Goal: Task Accomplishment & Management: Manage account settings

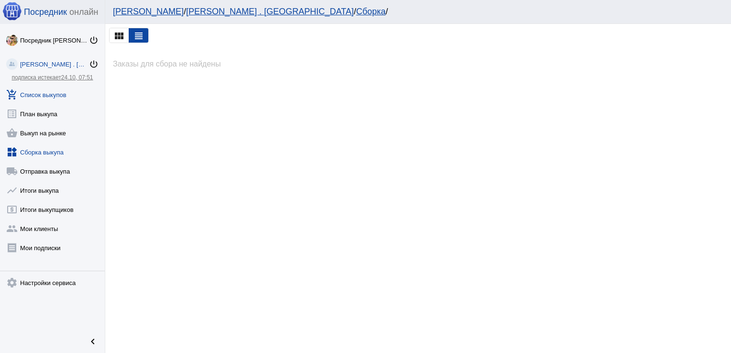
click at [38, 90] on link "add_shopping_cart Список выкупов" at bounding box center [52, 92] width 105 height 19
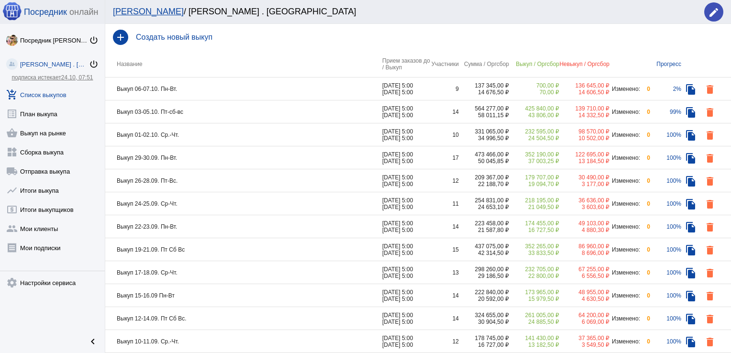
click at [355, 114] on td "Выкуп 03-05.10. Пт-сб-вс" at bounding box center [243, 112] width 277 height 23
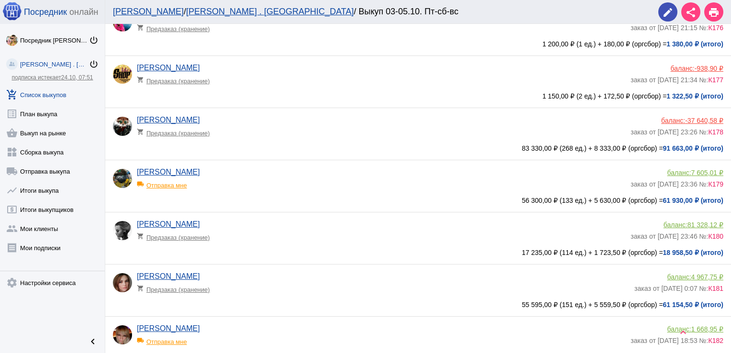
scroll to position [670, 0]
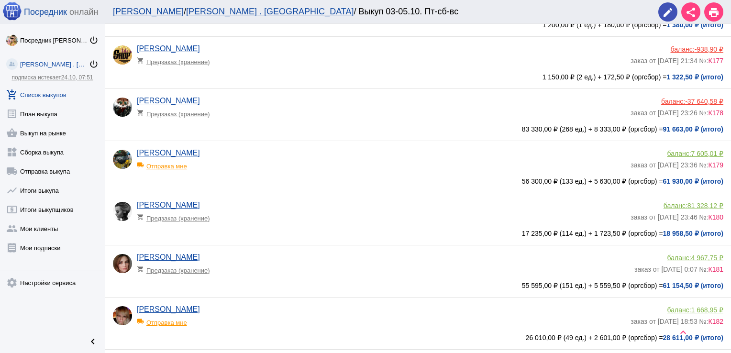
click at [333, 222] on app-delivery-type "shopping_cart Предзаказ (хранение)" at bounding box center [381, 216] width 489 height 12
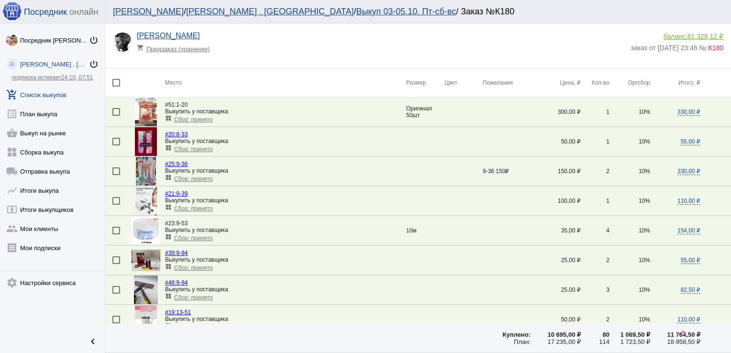
scroll to position [653, 0]
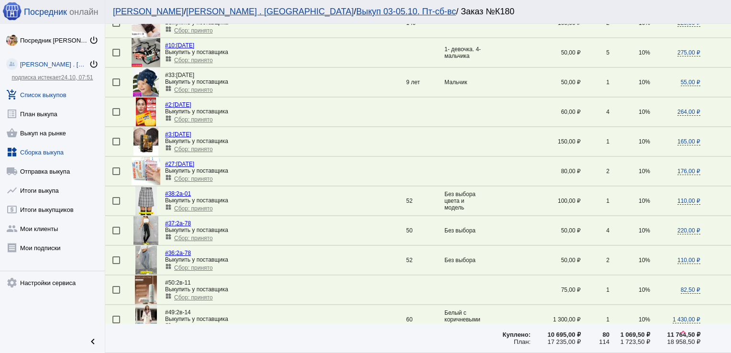
click at [45, 151] on link "widgets Сборка выкупа" at bounding box center [52, 150] width 105 height 19
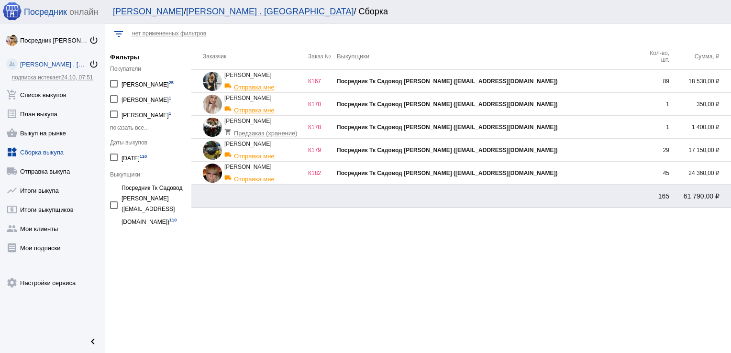
click at [593, 147] on div "Посредник Тк Садовод [PERSON_NAME] ([EMAIL_ADDRESS][DOMAIN_NAME])" at bounding box center [489, 150] width 304 height 7
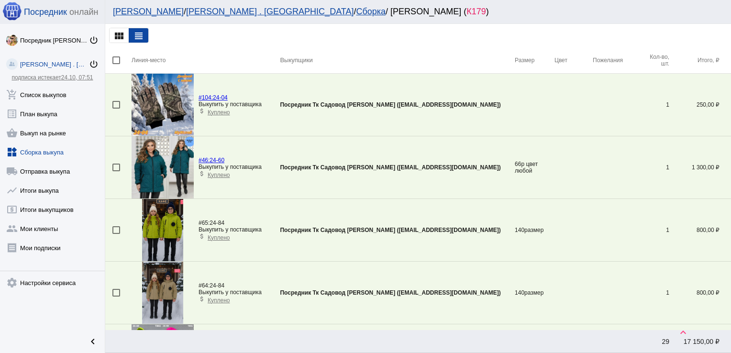
scroll to position [785, 0]
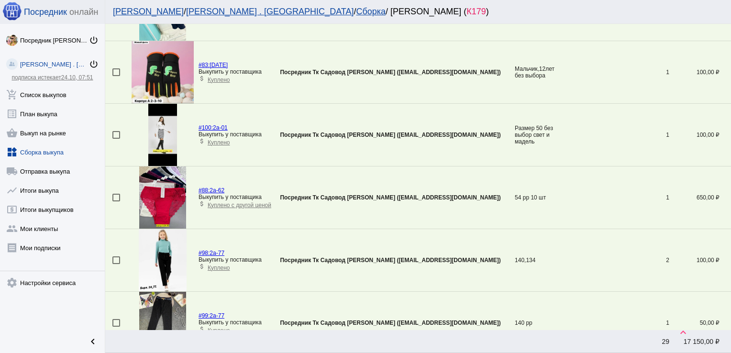
click at [116, 195] on div at bounding box center [116, 198] width 8 height 8
click at [116, 202] on input "checkbox" at bounding box center [116, 202] width 0 height 0
checkbox input "true"
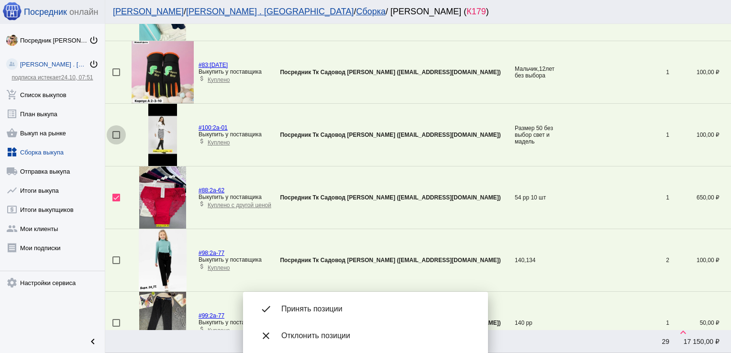
click at [116, 135] on div at bounding box center [116, 135] width 8 height 8
click at [116, 139] on input "checkbox" at bounding box center [116, 139] width 0 height 0
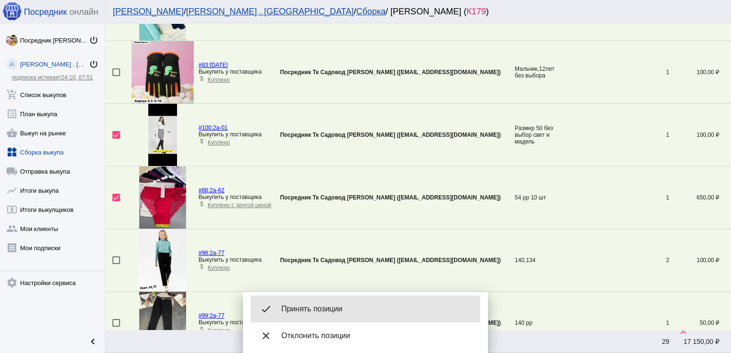
click at [359, 303] on div "done Принять позиции" at bounding box center [366, 309] width 230 height 27
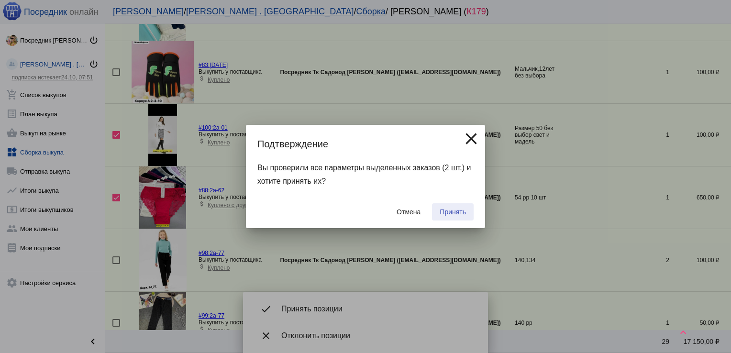
click at [452, 220] on button "Принять" at bounding box center [453, 211] width 42 height 17
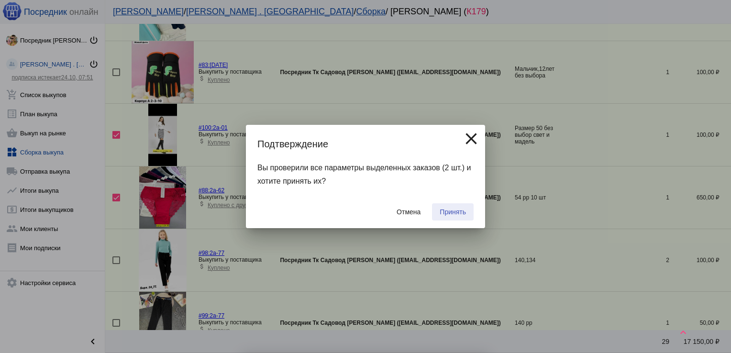
checkbox input "false"
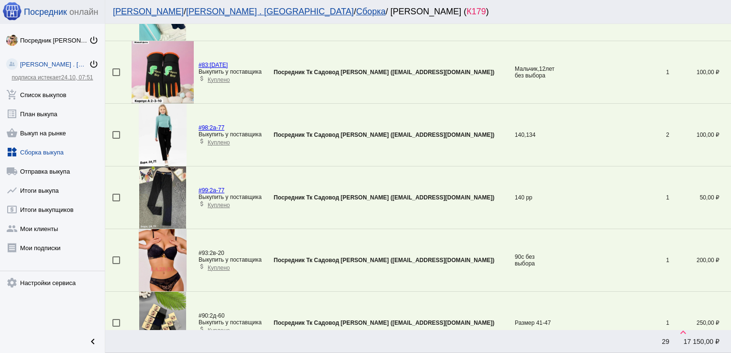
scroll to position [159, 0]
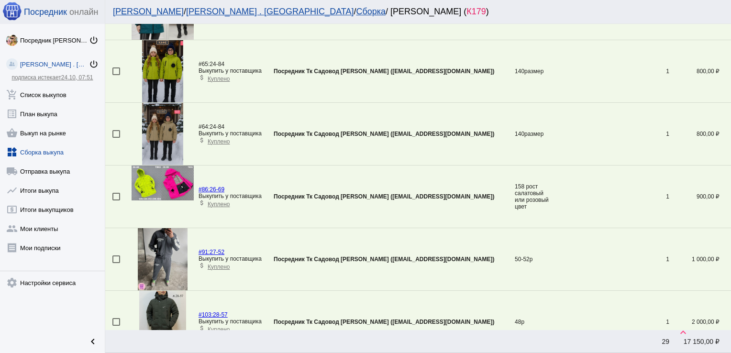
click at [117, 196] on div at bounding box center [116, 197] width 8 height 8
click at [116, 201] on input "checkbox" at bounding box center [116, 201] width 0 height 0
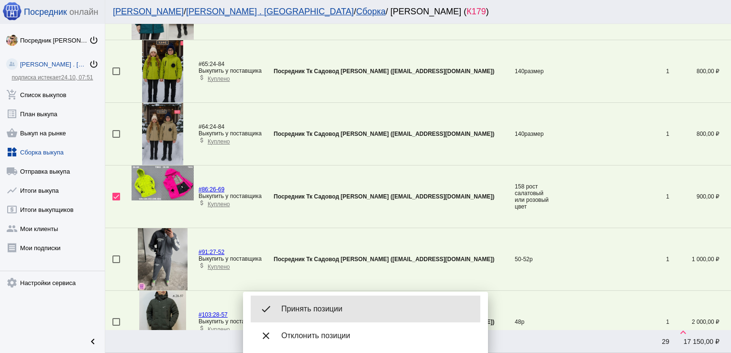
click at [339, 304] on span "Принять позиции" at bounding box center [376, 309] width 191 height 10
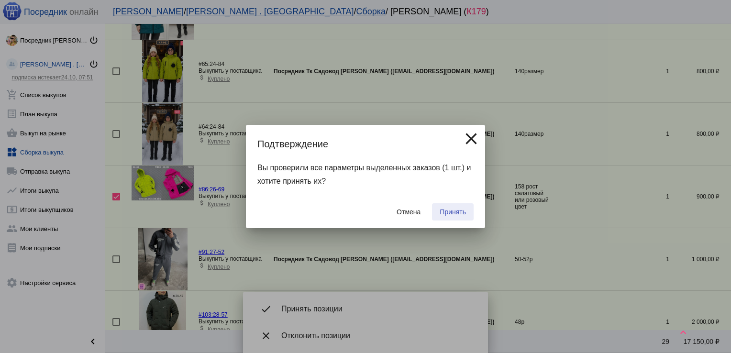
click at [451, 208] on button "Принять" at bounding box center [453, 211] width 42 height 17
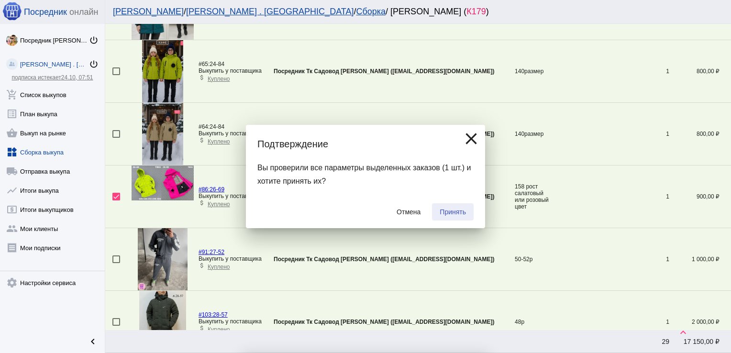
checkbox input "false"
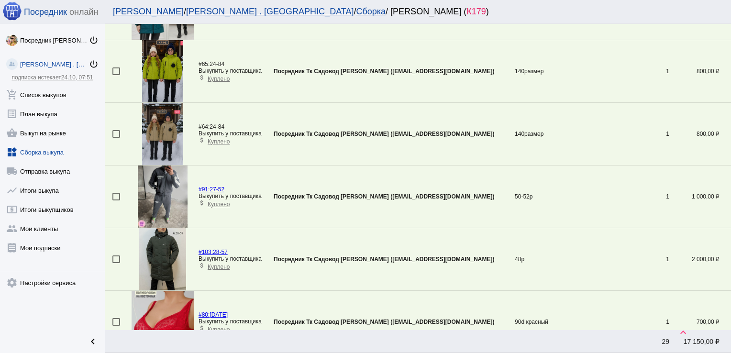
click at [115, 195] on div at bounding box center [116, 197] width 8 height 8
click at [116, 201] on input "checkbox" at bounding box center [116, 201] width 0 height 0
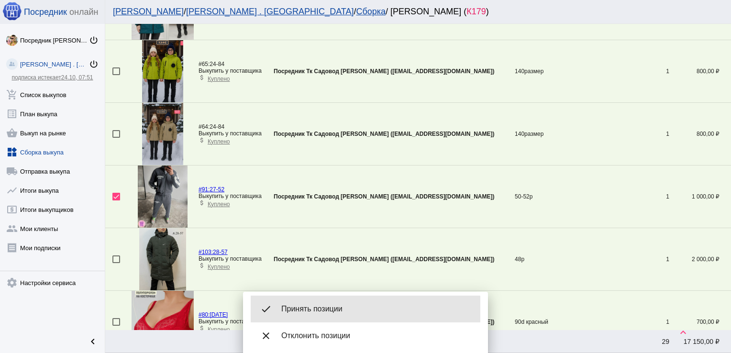
click at [316, 310] on span "Принять позиции" at bounding box center [376, 309] width 191 height 10
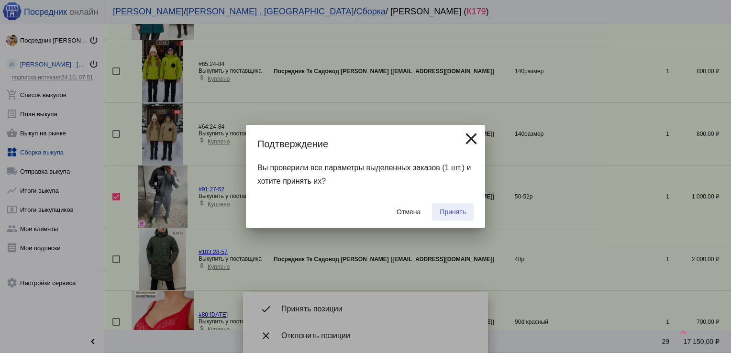
click at [462, 208] on span "Принять" at bounding box center [453, 212] width 26 height 8
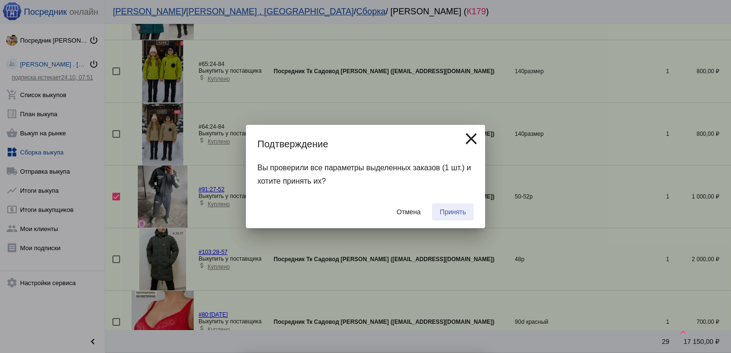
checkbox input "false"
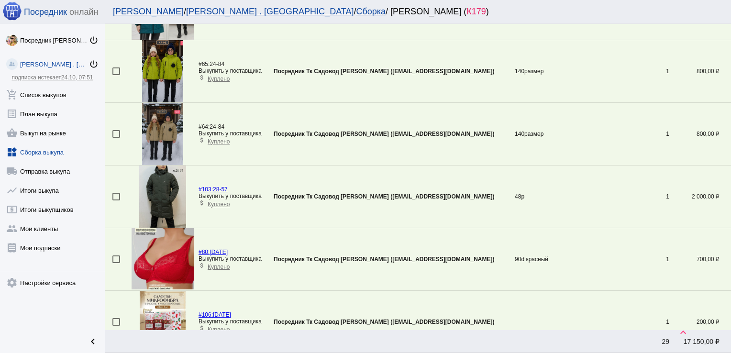
drag, startPoint x: 462, startPoint y: 208, endPoint x: 458, endPoint y: 169, distance: 39.1
click at [460, 185] on td "Посредник Тк Садовод [PERSON_NAME] ([EMAIL_ADDRESS][DOMAIN_NAME])" at bounding box center [394, 197] width 241 height 63
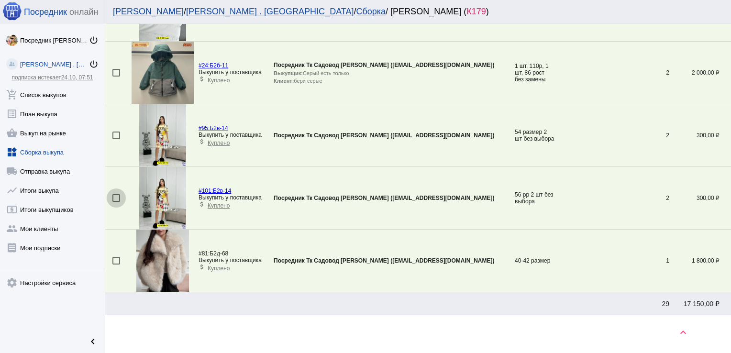
click at [116, 195] on div at bounding box center [116, 198] width 8 height 8
click at [116, 202] on input "checkbox" at bounding box center [116, 202] width 0 height 0
checkbox input "true"
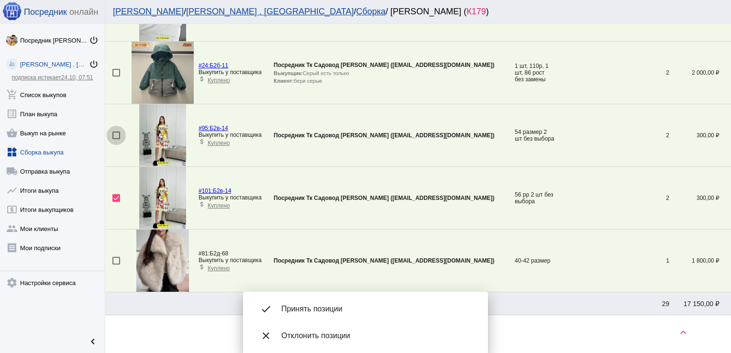
click at [118, 133] on div at bounding box center [116, 136] width 8 height 8
click at [116, 139] on input "checkbox" at bounding box center [116, 139] width 0 height 0
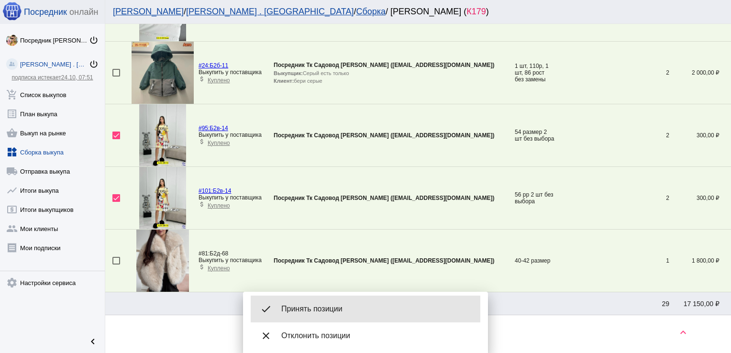
click at [325, 312] on span "Принять позиции" at bounding box center [376, 309] width 191 height 10
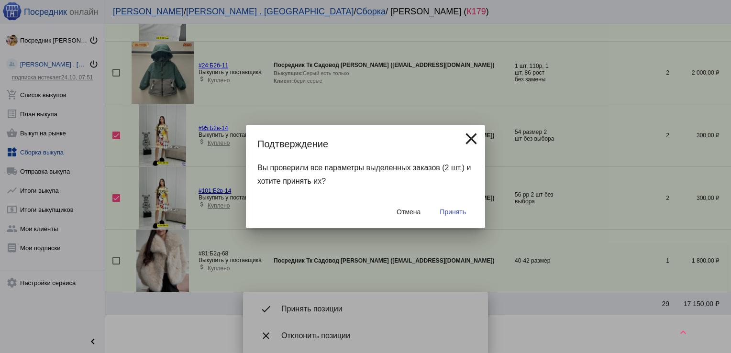
click at [453, 213] on span "Принять" at bounding box center [453, 212] width 26 height 8
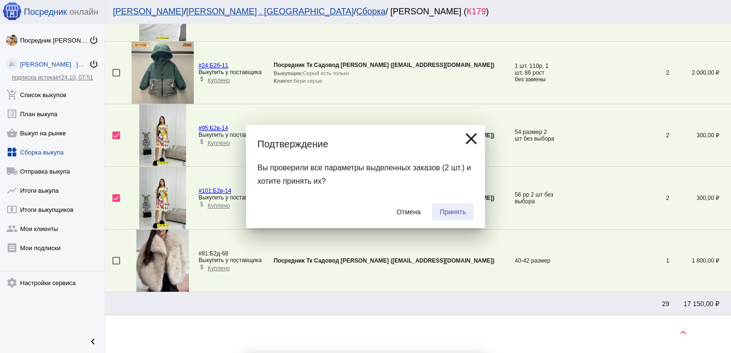
checkbox input "false"
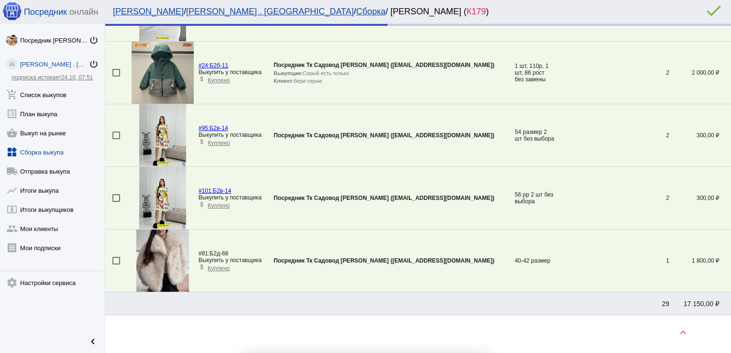
scroll to position [1005, 0]
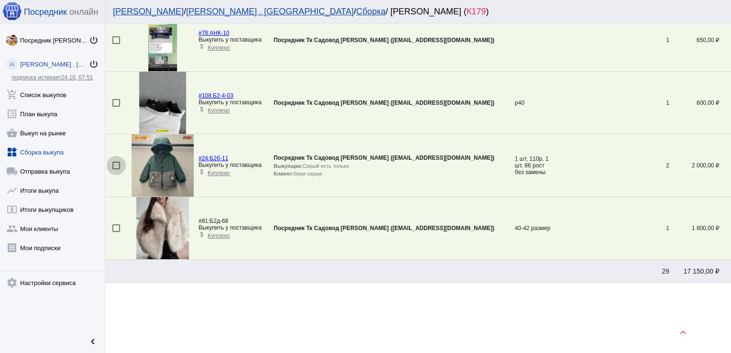
click at [115, 164] on div at bounding box center [116, 166] width 8 height 8
click at [116, 169] on input "checkbox" at bounding box center [116, 169] width 0 height 0
checkbox input "true"
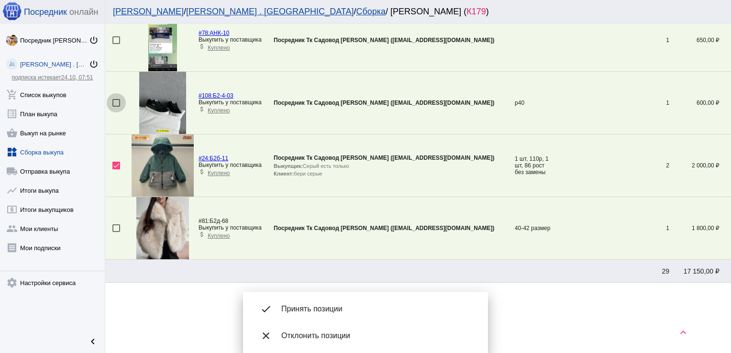
click at [118, 101] on div at bounding box center [116, 103] width 8 height 8
click at [116, 107] on input "checkbox" at bounding box center [116, 107] width 0 height 0
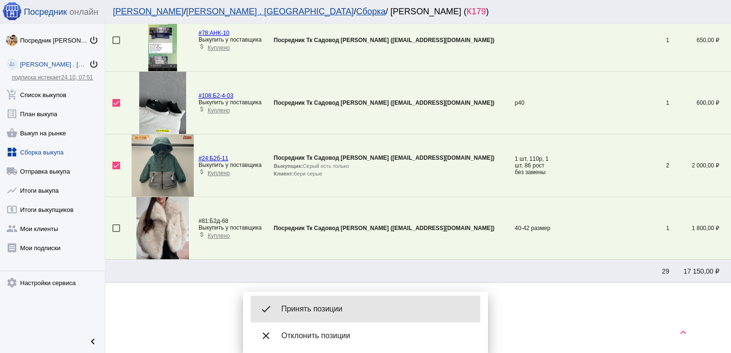
click at [357, 304] on span "Принять позиции" at bounding box center [376, 309] width 191 height 10
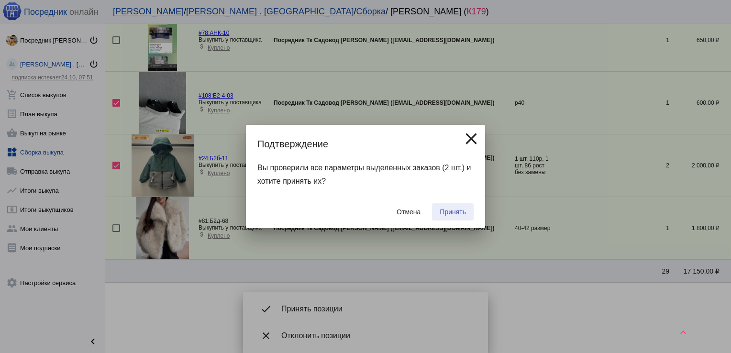
click at [456, 213] on span "Принять" at bounding box center [453, 212] width 26 height 8
checkbox input "false"
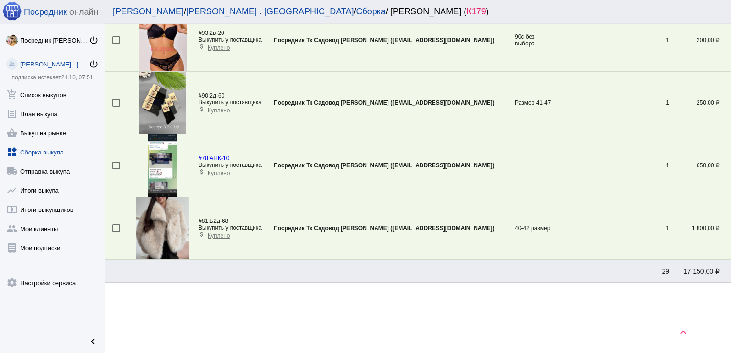
scroll to position [597, 0]
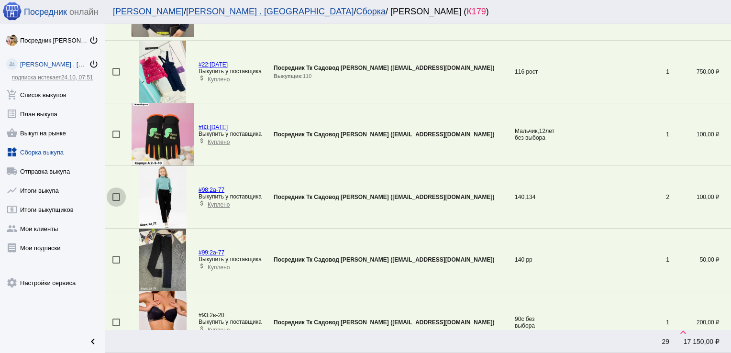
click at [116, 197] on div at bounding box center [116, 197] width 8 height 8
click at [116, 201] on input "checkbox" at bounding box center [116, 201] width 0 height 0
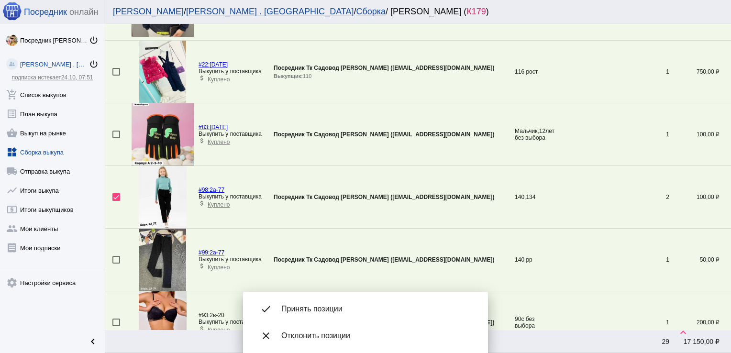
click at [320, 313] on span "Принять позиции" at bounding box center [376, 309] width 191 height 10
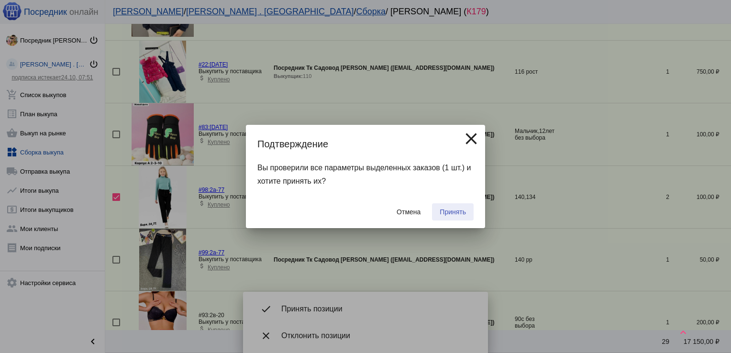
click at [456, 210] on span "Принять" at bounding box center [453, 212] width 26 height 8
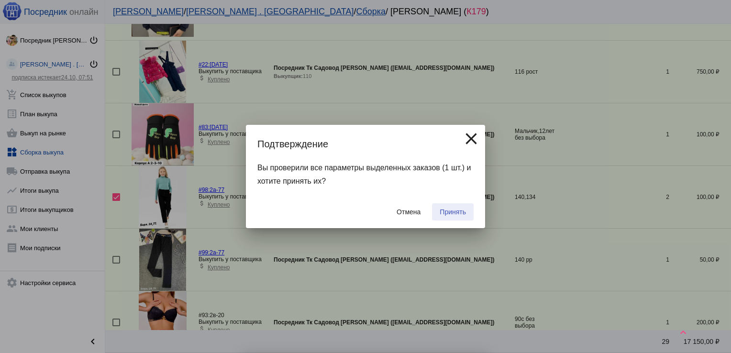
checkbox input "false"
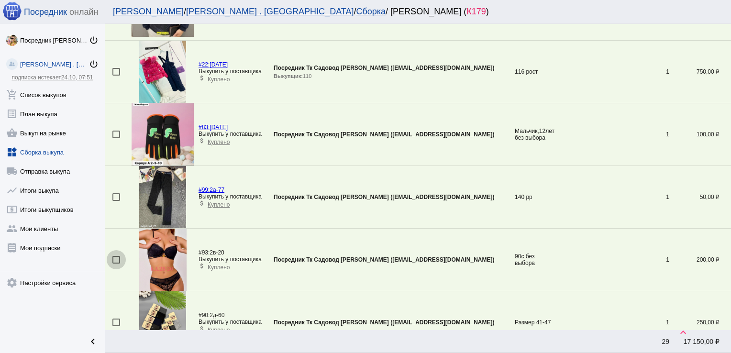
click at [114, 259] on div at bounding box center [116, 260] width 8 height 8
click at [116, 264] on input "checkbox" at bounding box center [116, 264] width 0 height 0
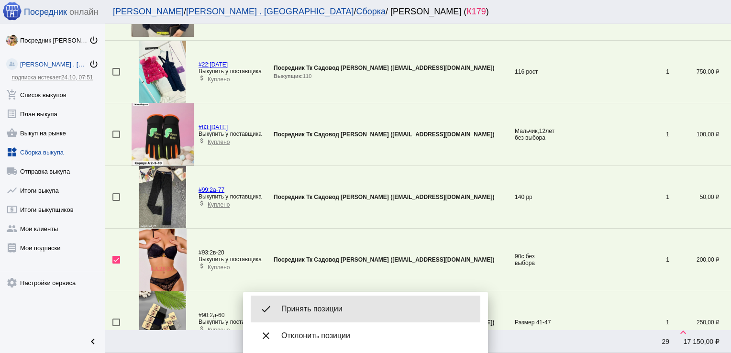
click at [322, 305] on span "Принять позиции" at bounding box center [376, 309] width 191 height 10
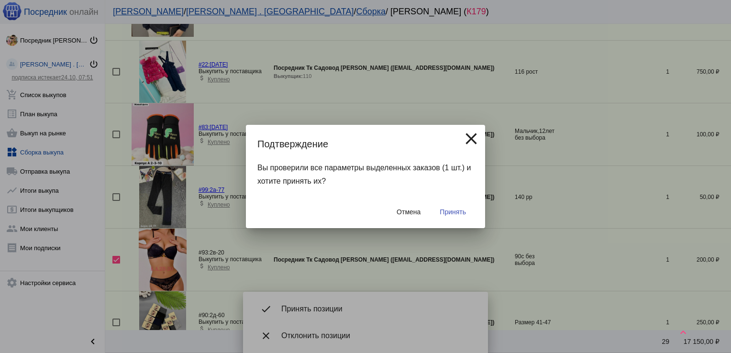
click at [461, 215] on span "Принять" at bounding box center [453, 212] width 26 height 8
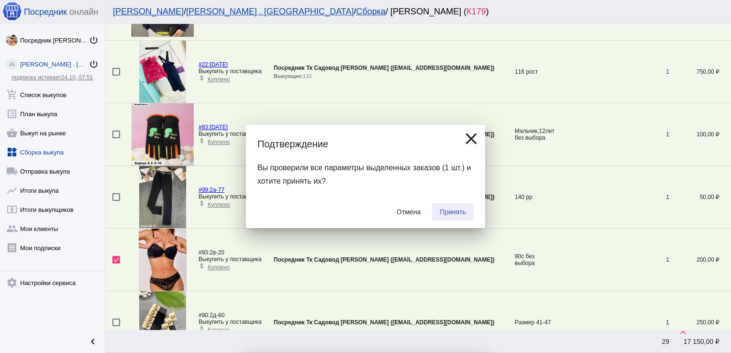
checkbox input "false"
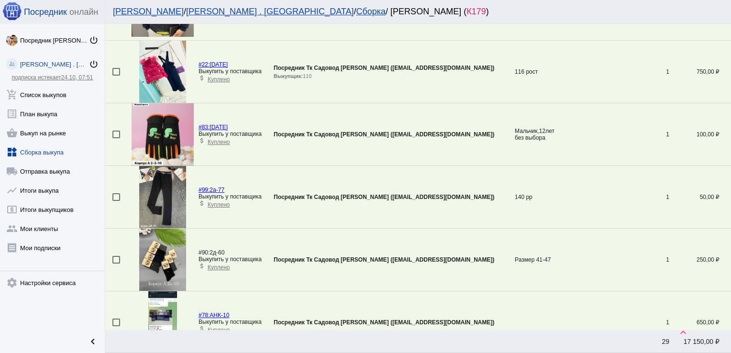
scroll to position [409, 0]
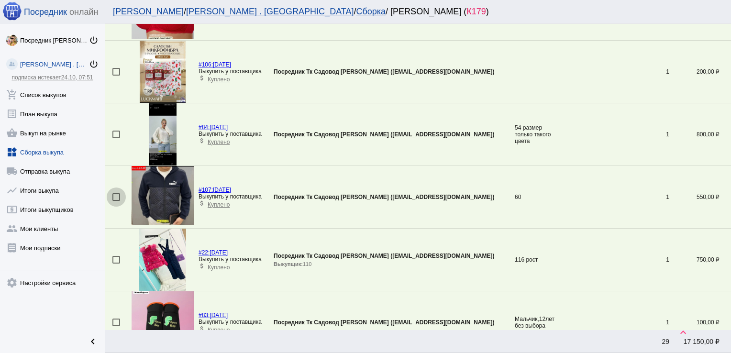
click at [115, 196] on div at bounding box center [116, 197] width 8 height 8
click at [116, 201] on input "checkbox" at bounding box center [116, 201] width 0 height 0
checkbox input "true"
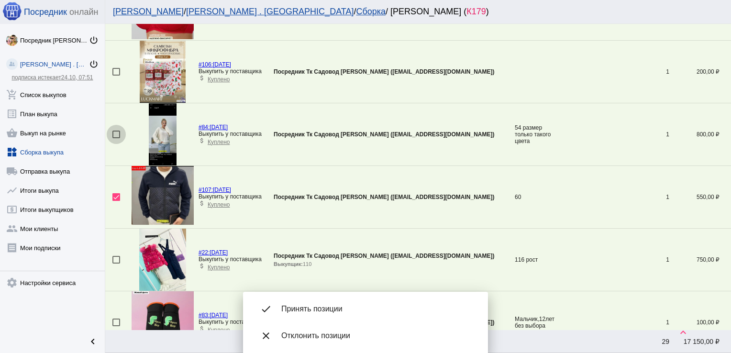
click at [118, 133] on div at bounding box center [116, 135] width 8 height 8
click at [116, 138] on input "checkbox" at bounding box center [116, 138] width 0 height 0
checkbox input "true"
click at [117, 70] on div at bounding box center [116, 72] width 8 height 8
click at [116, 76] on input "checkbox" at bounding box center [116, 76] width 0 height 0
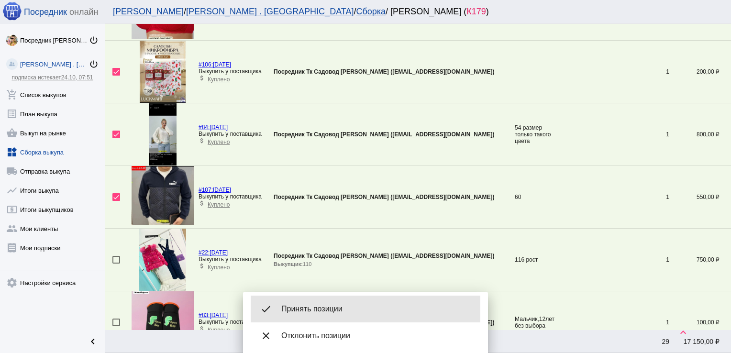
click at [339, 306] on span "Принять позиции" at bounding box center [376, 309] width 191 height 10
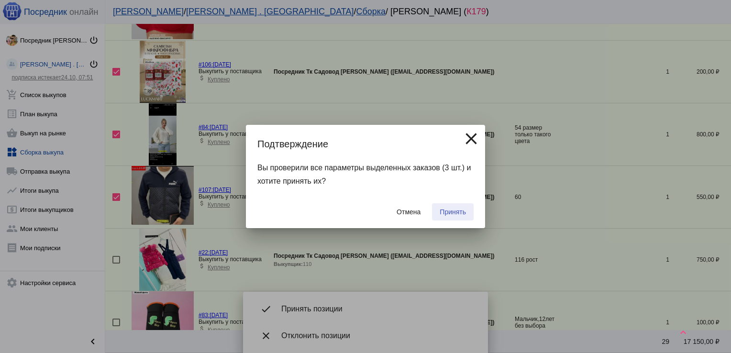
click at [456, 209] on span "Принять" at bounding box center [453, 212] width 26 height 8
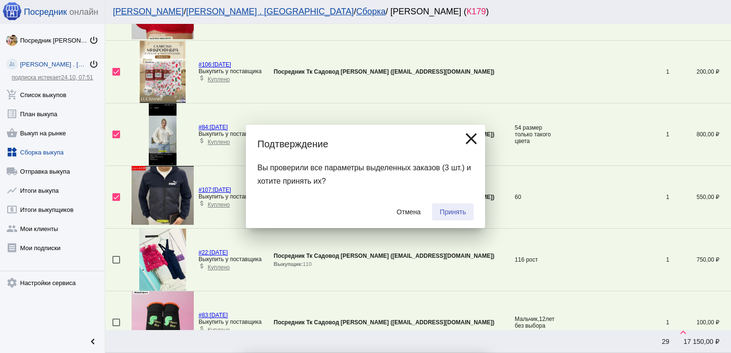
checkbox input "false"
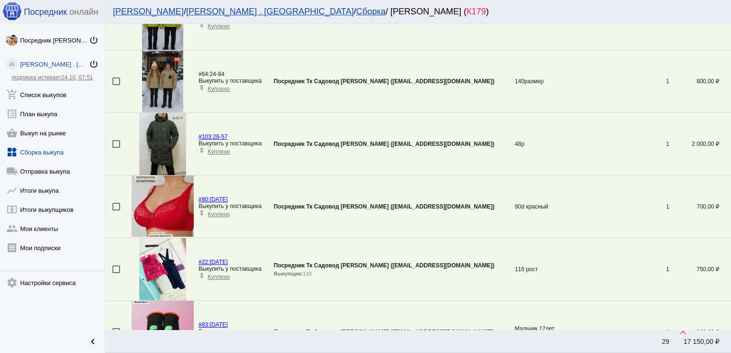
scroll to position [209, 0]
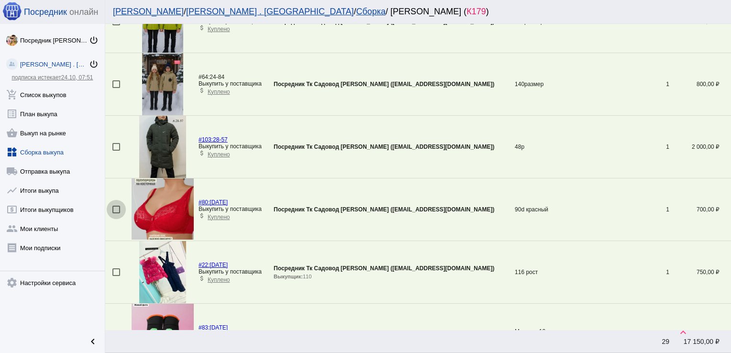
click at [117, 209] on div at bounding box center [116, 210] width 8 height 8
click at [116, 213] on input "checkbox" at bounding box center [116, 213] width 0 height 0
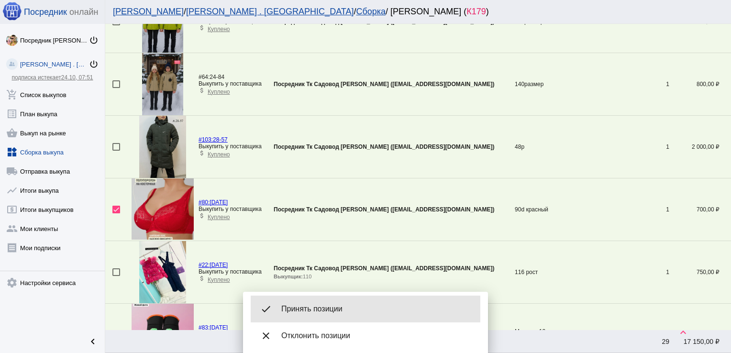
click at [322, 307] on span "Принять позиции" at bounding box center [376, 309] width 191 height 10
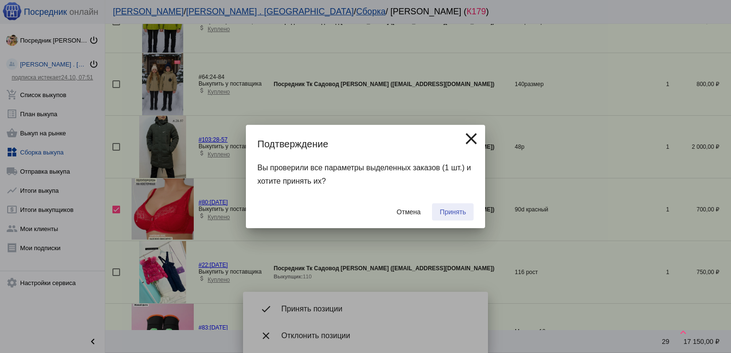
click at [448, 209] on span "Принять" at bounding box center [453, 212] width 26 height 8
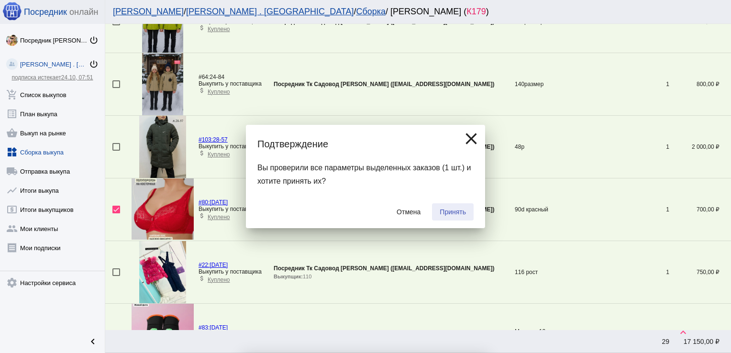
checkbox input "false"
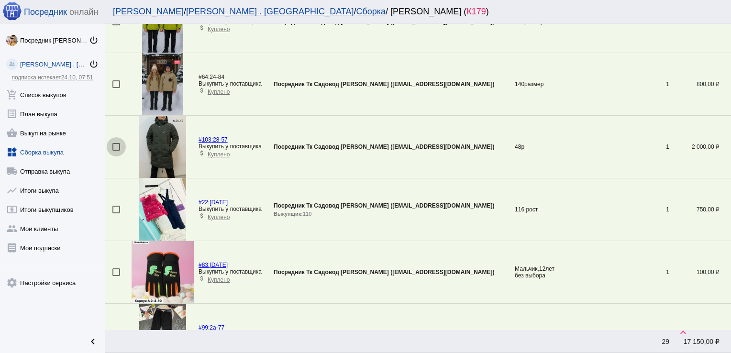
click at [115, 144] on div at bounding box center [116, 147] width 8 height 8
click at [116, 151] on input "checkbox" at bounding box center [116, 151] width 0 height 0
checkbox input "true"
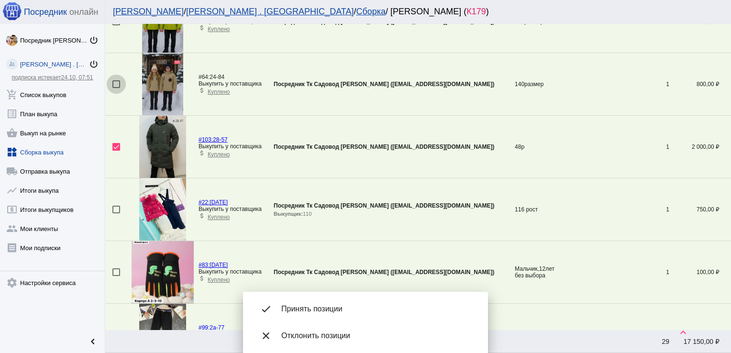
click at [117, 85] on div at bounding box center [116, 84] width 8 height 8
click at [116, 88] on input "checkbox" at bounding box center [116, 88] width 0 height 0
checkbox input "true"
click at [117, 206] on div at bounding box center [116, 210] width 8 height 8
click at [116, 213] on input "checkbox" at bounding box center [116, 213] width 0 height 0
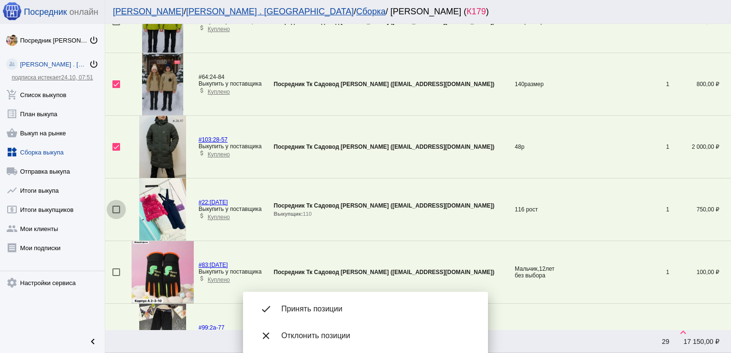
checkbox input "true"
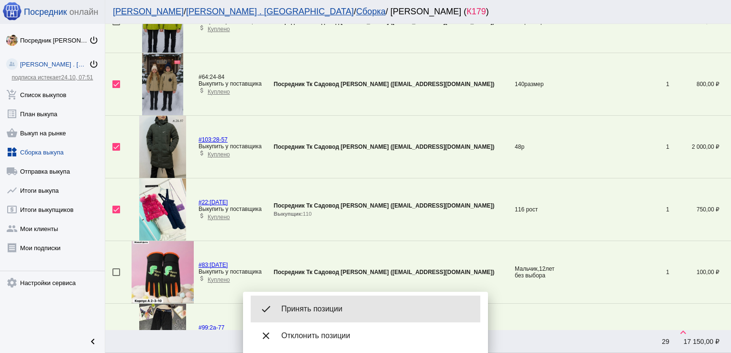
click at [362, 310] on span "Принять позиции" at bounding box center [376, 309] width 191 height 10
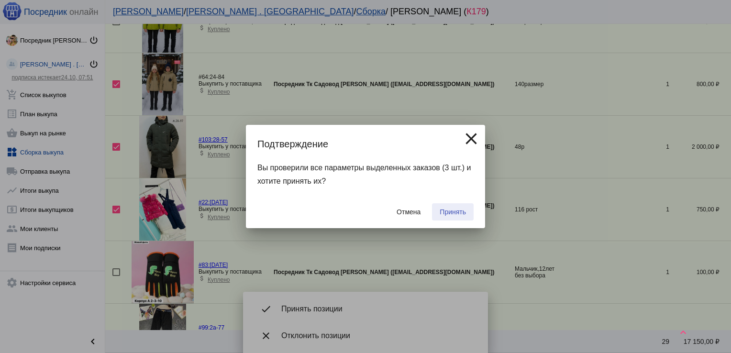
click at [453, 215] on span "Принять" at bounding box center [453, 212] width 26 height 8
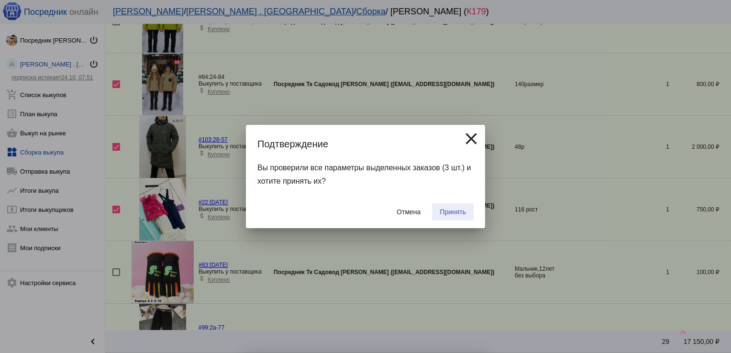
checkbox input "false"
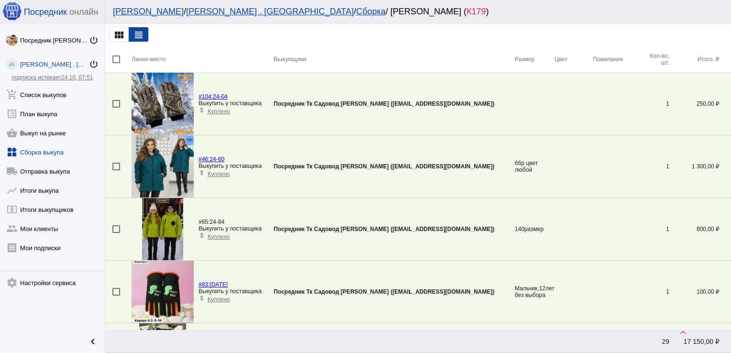
scroll to position [0, 0]
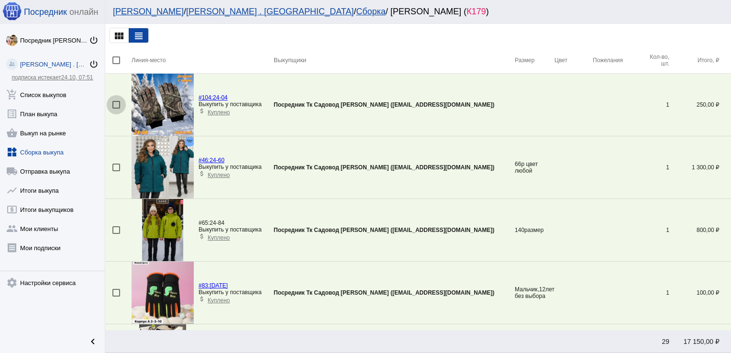
click at [114, 104] on div at bounding box center [116, 105] width 8 height 8
click at [116, 109] on input "checkbox" at bounding box center [116, 109] width 0 height 0
checkbox input "true"
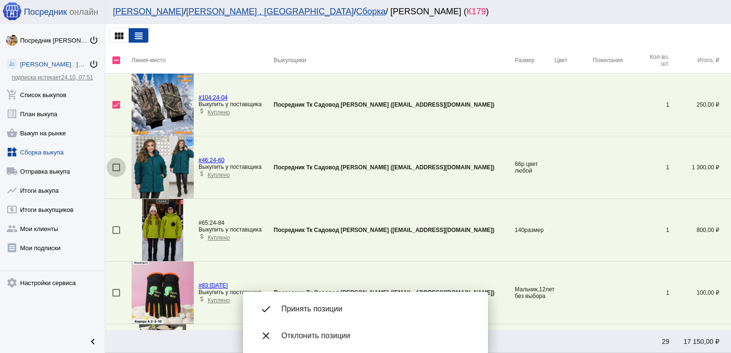
click at [114, 168] on div at bounding box center [116, 168] width 8 height 8
click at [116, 171] on input "checkbox" at bounding box center [116, 171] width 0 height 0
checkbox input "true"
click at [115, 229] on div at bounding box center [116, 230] width 8 height 8
click at [116, 234] on input "checkbox" at bounding box center [116, 234] width 0 height 0
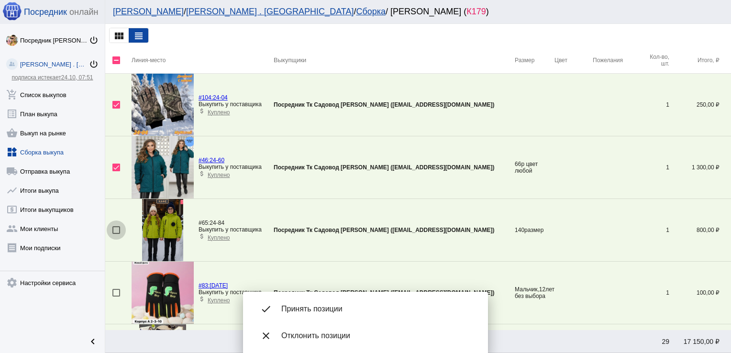
checkbox input "true"
click at [113, 296] on td at bounding box center [118, 293] width 26 height 63
click at [115, 293] on div at bounding box center [116, 293] width 8 height 8
click at [116, 297] on input "checkbox" at bounding box center [116, 297] width 0 height 0
checkbox input "true"
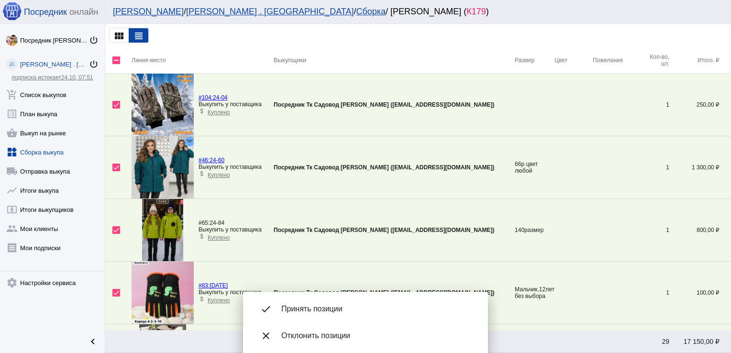
click at [331, 307] on span "Принять позиции" at bounding box center [376, 309] width 191 height 10
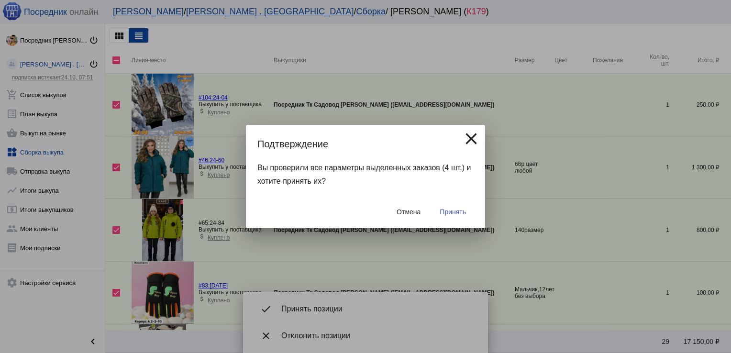
click at [461, 209] on span "Принять" at bounding box center [453, 212] width 26 height 8
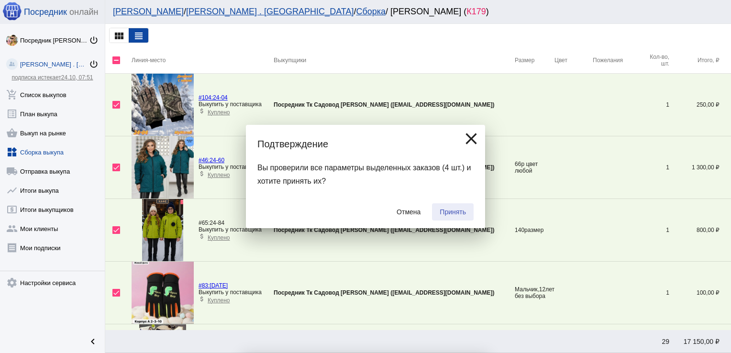
checkbox input "false"
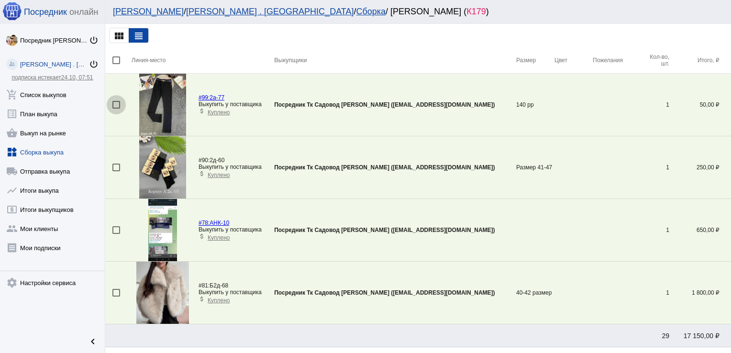
click at [118, 103] on div at bounding box center [116, 105] width 8 height 8
click at [116, 109] on input "checkbox" at bounding box center [116, 109] width 0 height 0
checkbox input "true"
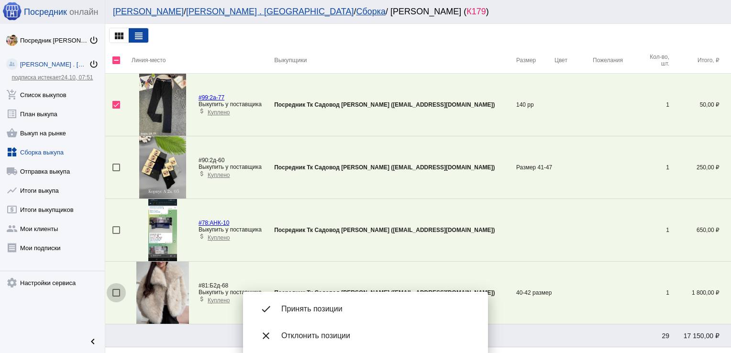
click at [117, 296] on div at bounding box center [116, 293] width 8 height 8
click at [116, 297] on input "checkbox" at bounding box center [116, 297] width 0 height 0
checkbox input "true"
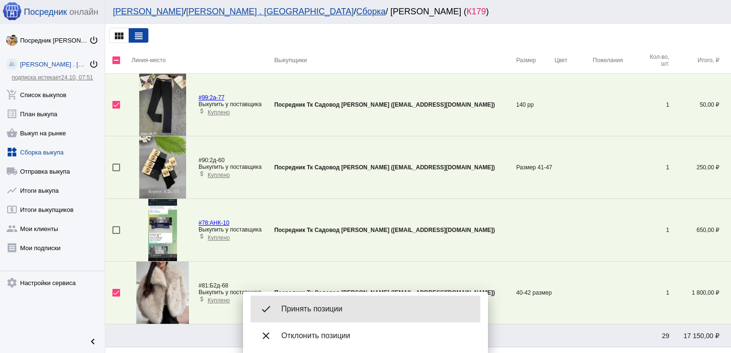
click at [336, 307] on span "Принять позиции" at bounding box center [376, 309] width 191 height 10
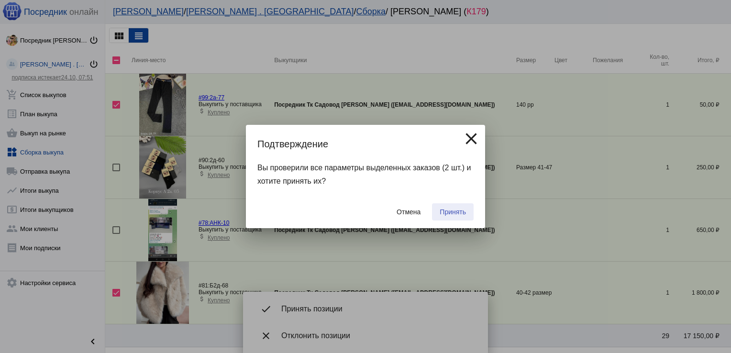
click at [462, 207] on button "Принять" at bounding box center [453, 211] width 42 height 17
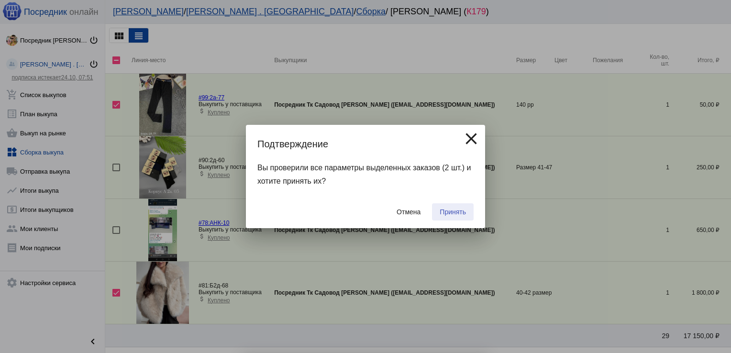
checkbox input "false"
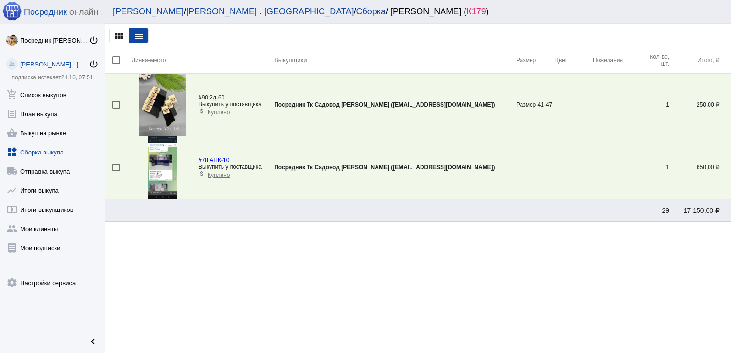
click at [45, 151] on link "widgets Сборка выкупа" at bounding box center [52, 150] width 105 height 19
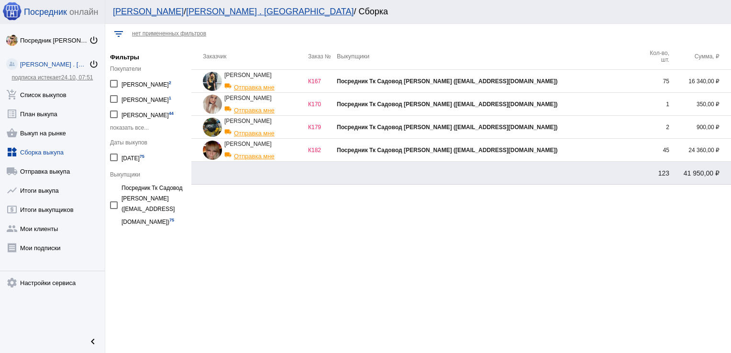
click at [592, 87] on td "Посредник Тк Садовод [PERSON_NAME] ([EMAIL_ADDRESS][DOMAIN_NAME])" at bounding box center [489, 81] width 304 height 23
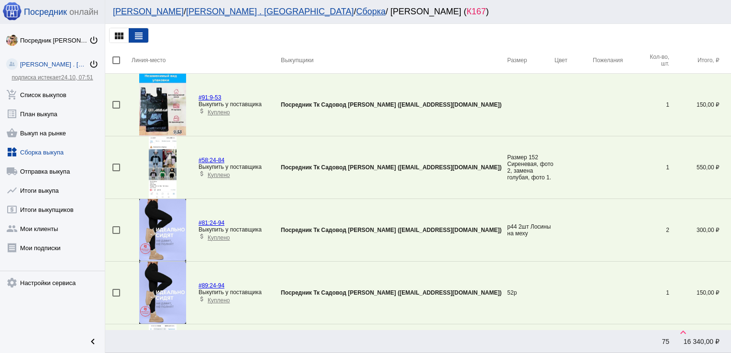
scroll to position [1224, 0]
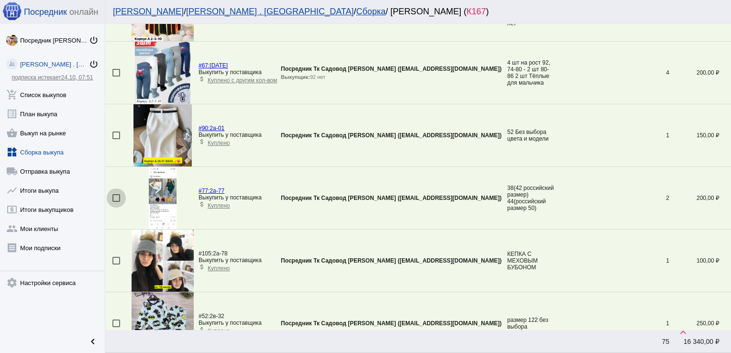
click at [117, 196] on div at bounding box center [116, 198] width 8 height 8
click at [116, 202] on input "checkbox" at bounding box center [116, 202] width 0 height 0
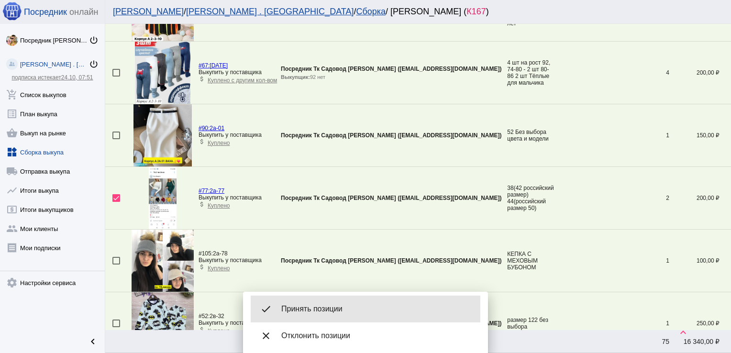
click at [309, 306] on span "Принять позиции" at bounding box center [376, 309] width 191 height 10
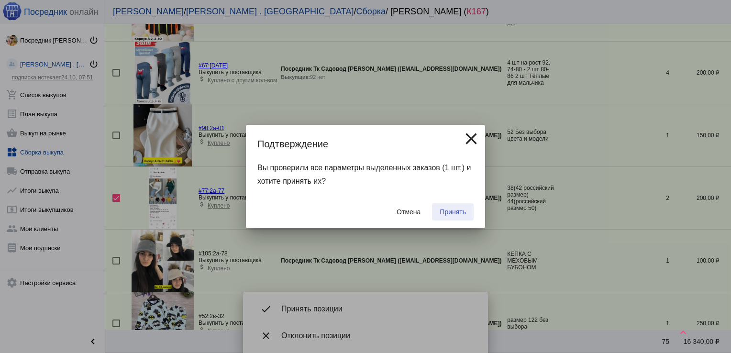
click at [462, 210] on span "Принять" at bounding box center [453, 212] width 26 height 8
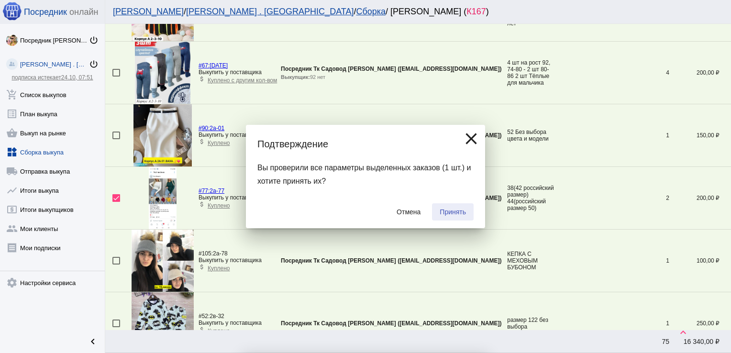
checkbox input "false"
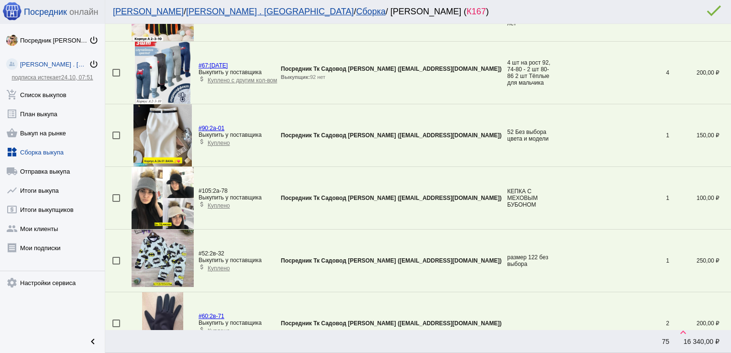
scroll to position [597, 0]
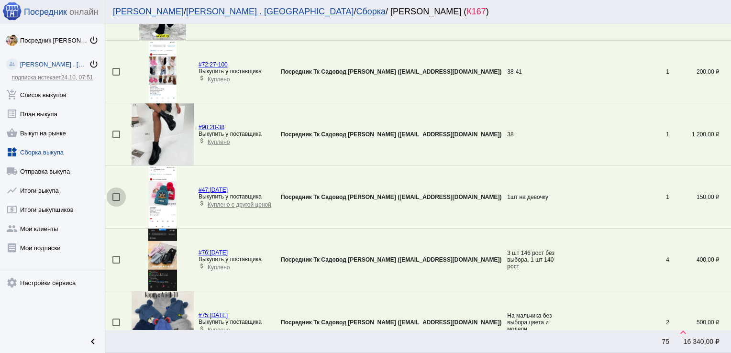
click at [115, 195] on div at bounding box center [116, 197] width 8 height 8
click at [116, 201] on input "checkbox" at bounding box center [116, 201] width 0 height 0
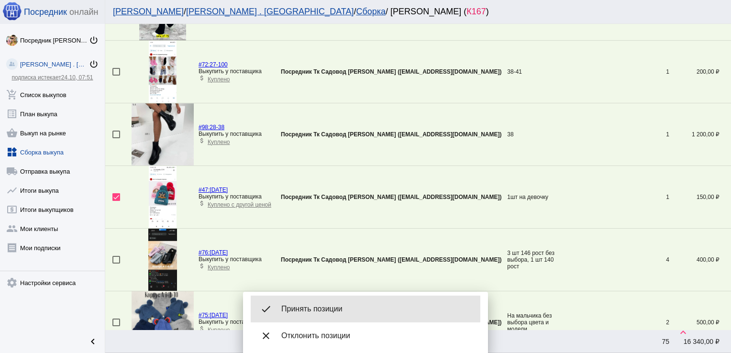
click at [340, 305] on span "Принять позиции" at bounding box center [376, 309] width 191 height 10
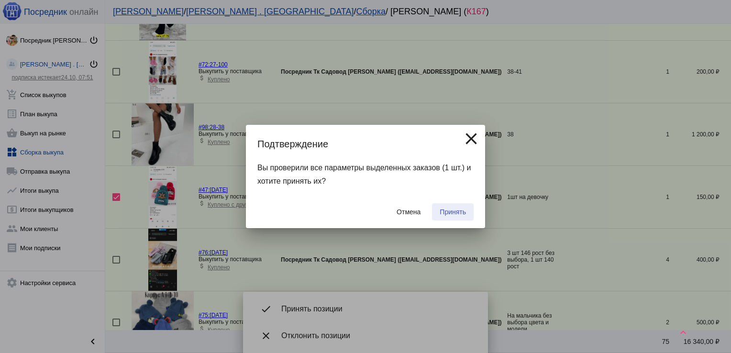
click at [467, 208] on button "Принять" at bounding box center [453, 211] width 42 height 17
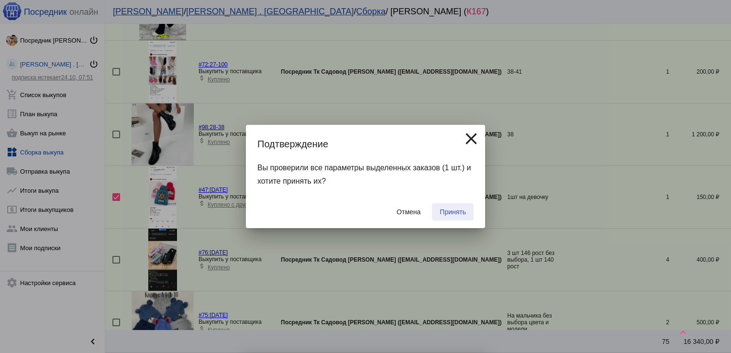
checkbox input "false"
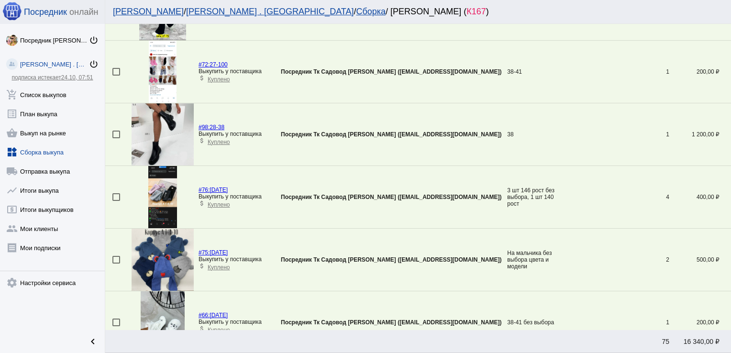
scroll to position [34, 0]
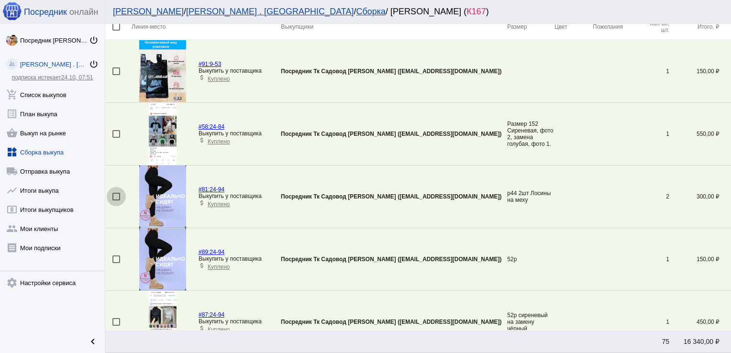
click at [113, 195] on div at bounding box center [116, 197] width 8 height 8
click at [116, 201] on input "checkbox" at bounding box center [116, 201] width 0 height 0
checkbox input "true"
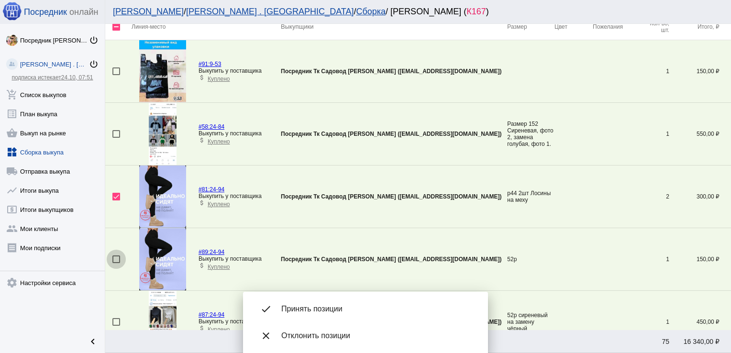
click at [114, 258] on div at bounding box center [116, 260] width 8 height 8
click at [116, 263] on input "checkbox" at bounding box center [116, 263] width 0 height 0
checkbox input "true"
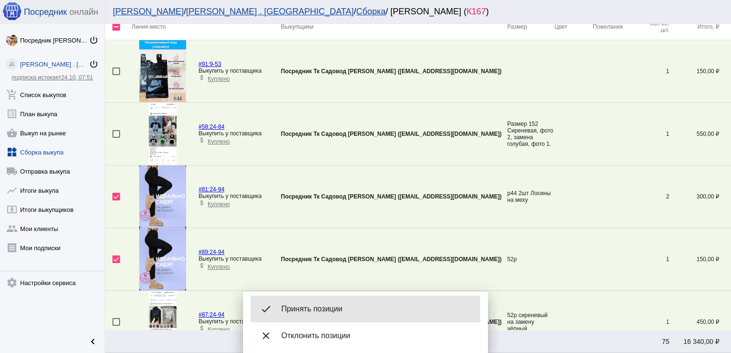
click at [328, 303] on div "done Принять позиции" at bounding box center [366, 309] width 230 height 27
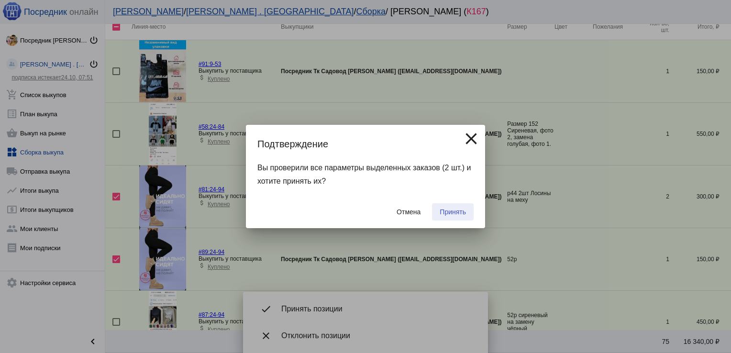
click at [458, 213] on span "Принять" at bounding box center [453, 212] width 26 height 8
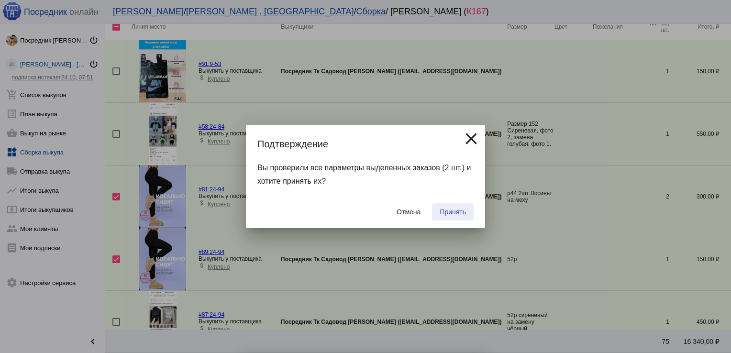
checkbox input "false"
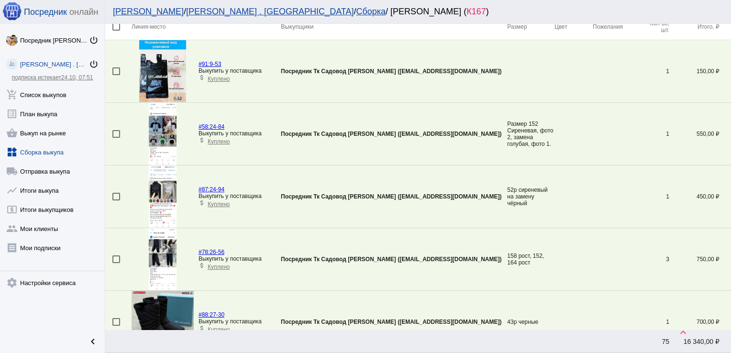
scroll to position [2320, 0]
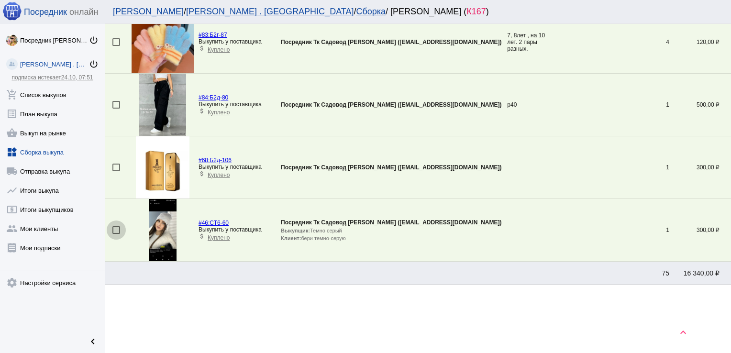
click at [118, 226] on div at bounding box center [116, 230] width 8 height 8
click at [116, 234] on input "checkbox" at bounding box center [116, 234] width 0 height 0
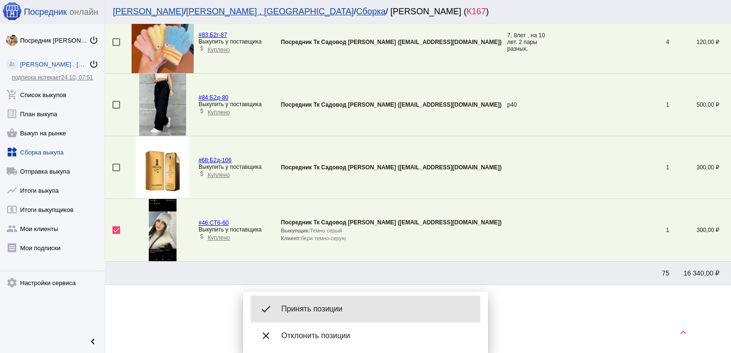
click at [337, 305] on span "Принять позиции" at bounding box center [376, 309] width 191 height 10
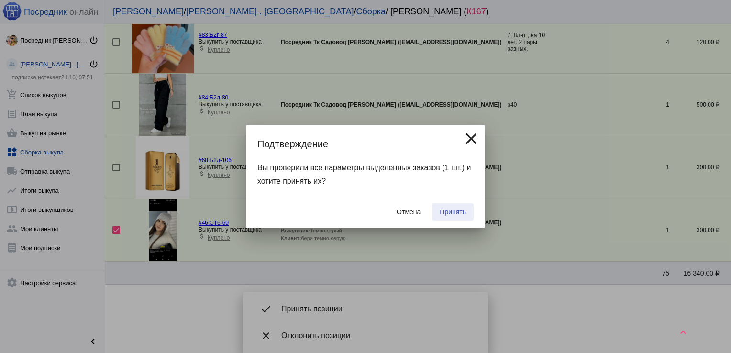
click at [457, 212] on span "Принять" at bounding box center [453, 212] width 26 height 8
checkbox input "false"
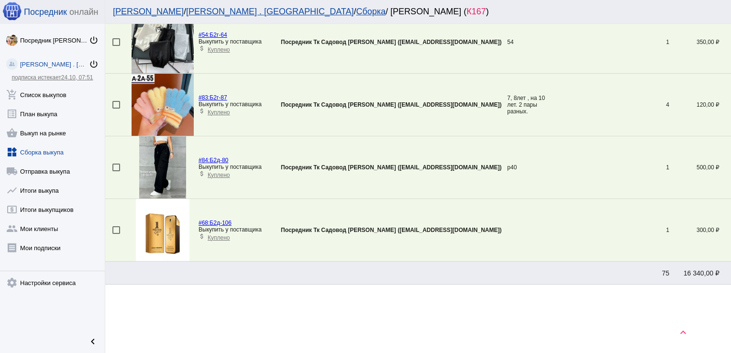
scroll to position [1098, 0]
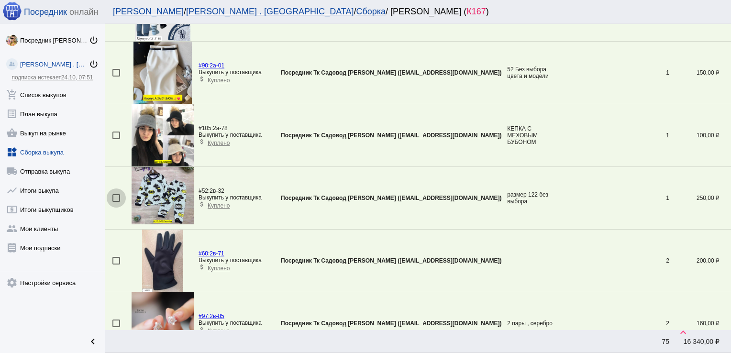
click at [114, 194] on div at bounding box center [116, 198] width 8 height 8
click at [116, 202] on input "checkbox" at bounding box center [116, 202] width 0 height 0
checkbox input "true"
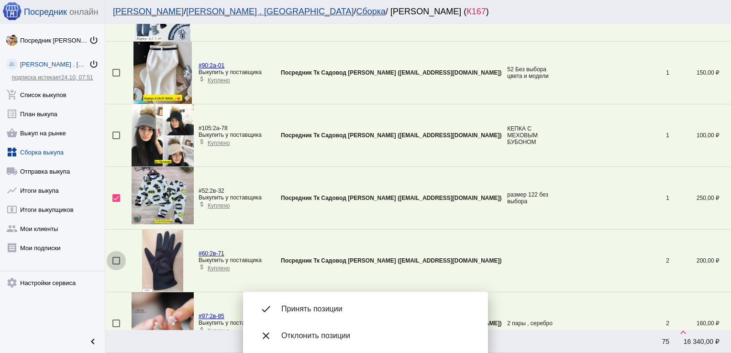
click at [116, 259] on div at bounding box center [116, 261] width 8 height 8
click at [116, 265] on input "checkbox" at bounding box center [116, 265] width 0 height 0
checkbox input "true"
click at [114, 323] on div at bounding box center [116, 324] width 8 height 8
click at [116, 327] on input "checkbox" at bounding box center [116, 327] width 0 height 0
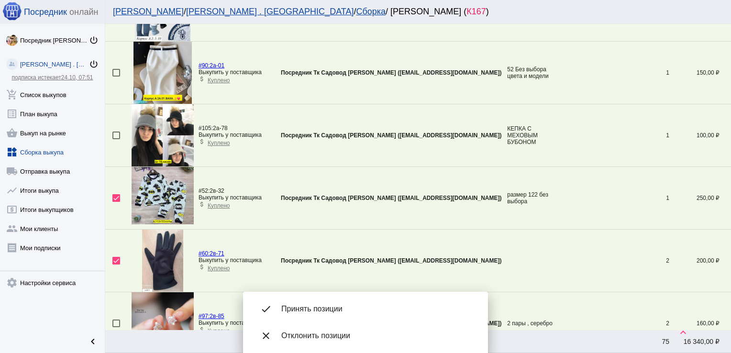
checkbox input "true"
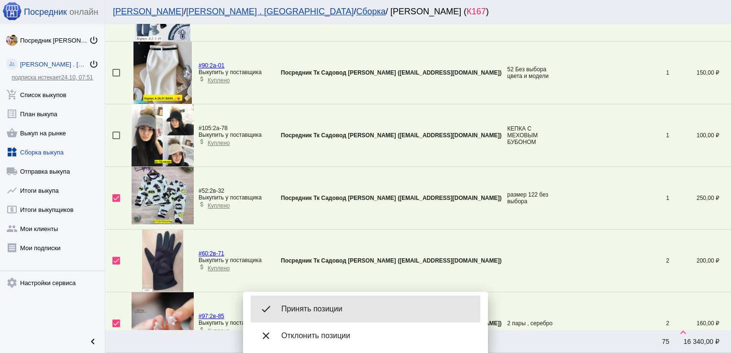
click at [352, 305] on span "Принять позиции" at bounding box center [376, 309] width 191 height 10
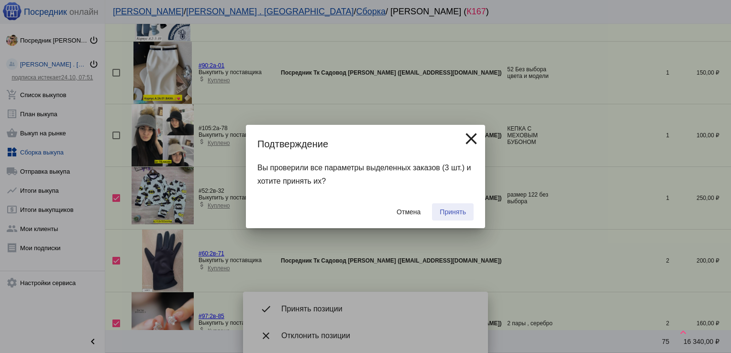
click at [472, 208] on button "Принять" at bounding box center [453, 211] width 42 height 17
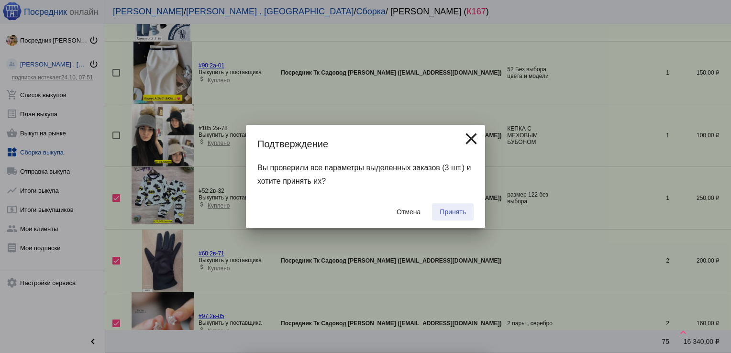
checkbox input "false"
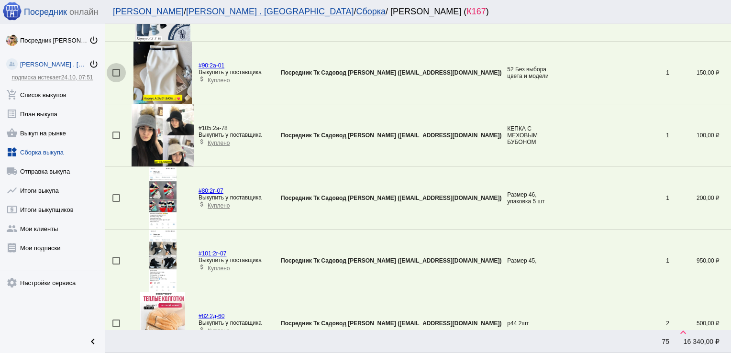
click at [117, 70] on div at bounding box center [116, 73] width 8 height 8
click at [116, 77] on input "checkbox" at bounding box center [116, 77] width 0 height 0
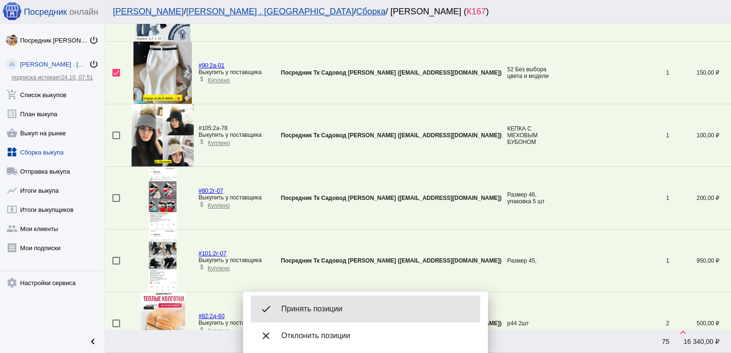
click at [344, 303] on div "done Принять позиции" at bounding box center [366, 309] width 230 height 27
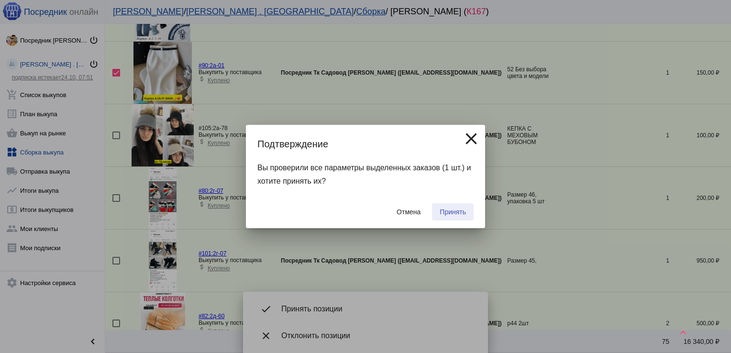
click at [457, 208] on span "Принять" at bounding box center [453, 212] width 26 height 8
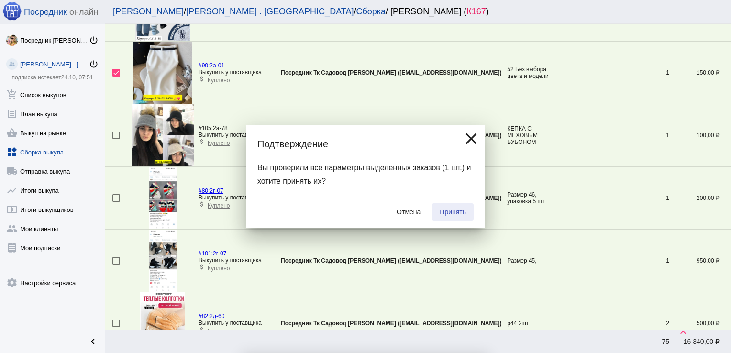
checkbox input "false"
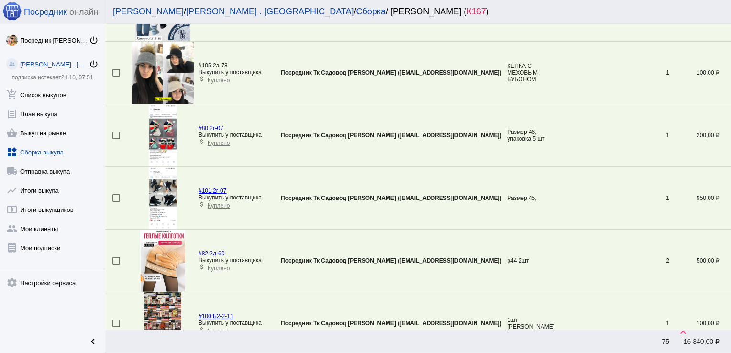
scroll to position [2007, 0]
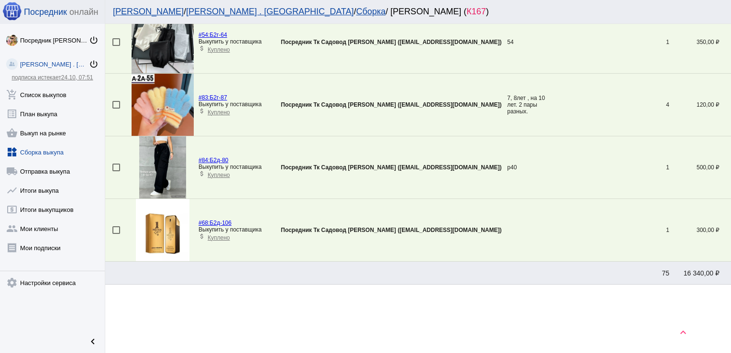
click at [113, 226] on div at bounding box center [116, 230] width 8 height 8
click at [116, 234] on input "checkbox" at bounding box center [116, 234] width 0 height 0
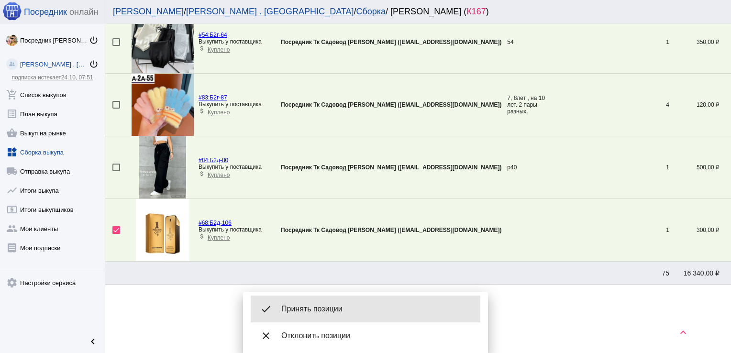
click at [334, 311] on span "Принять позиции" at bounding box center [376, 309] width 191 height 10
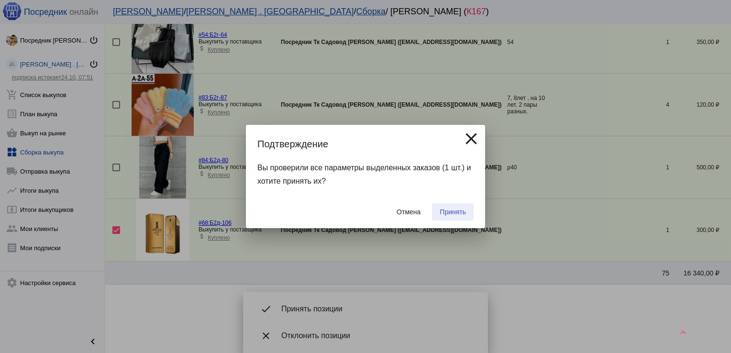
click at [448, 210] on span "Принять" at bounding box center [453, 212] width 26 height 8
checkbox input "false"
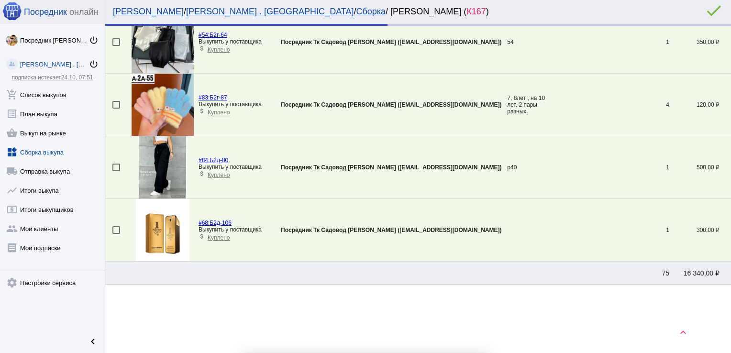
scroll to position [1944, 0]
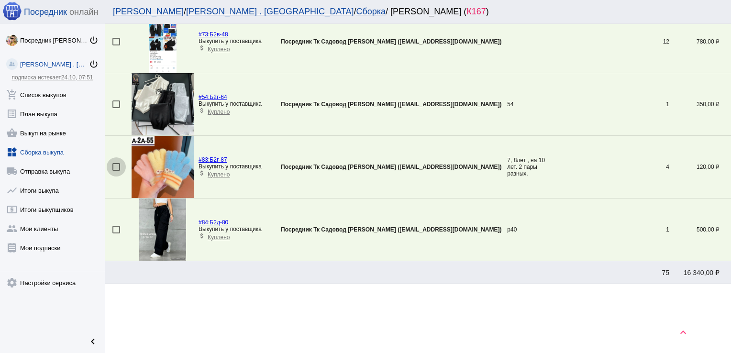
click at [115, 163] on div at bounding box center [116, 167] width 8 height 8
click at [116, 171] on input "checkbox" at bounding box center [116, 171] width 0 height 0
click at [329, 307] on span "Принять позиции" at bounding box center [376, 309] width 191 height 10
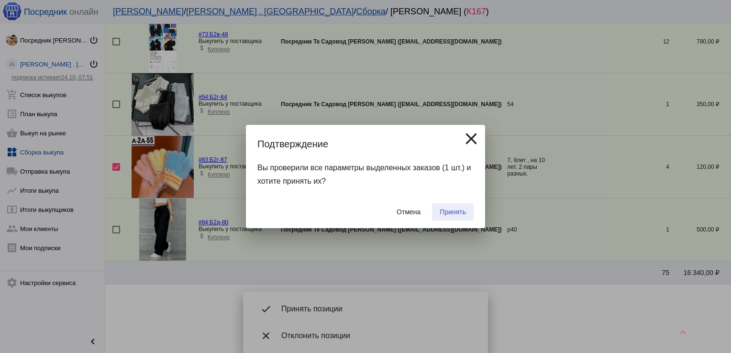
click at [461, 208] on span "Принять" at bounding box center [453, 212] width 26 height 8
checkbox input "false"
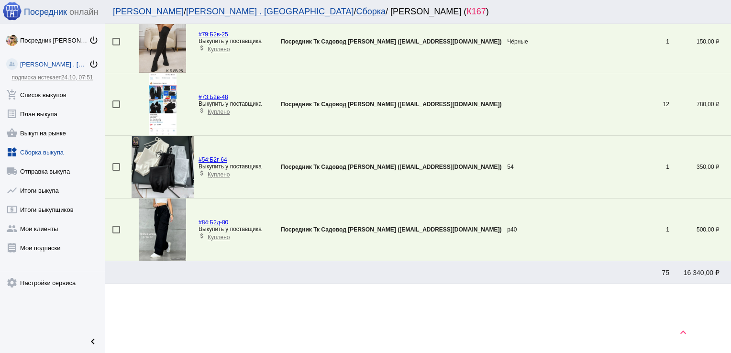
scroll to position [973, 0]
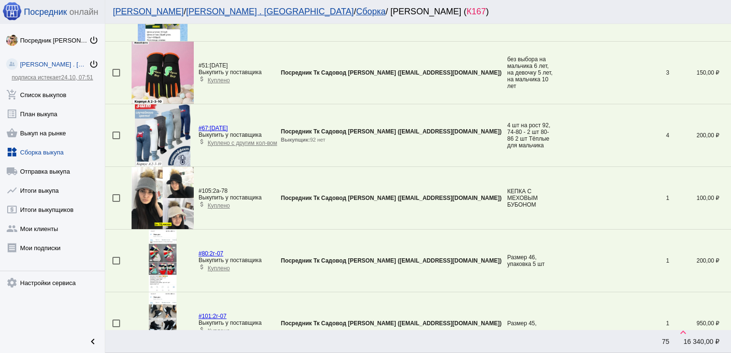
click at [115, 195] on div at bounding box center [116, 198] width 8 height 8
click at [116, 202] on input "checkbox" at bounding box center [116, 202] width 0 height 0
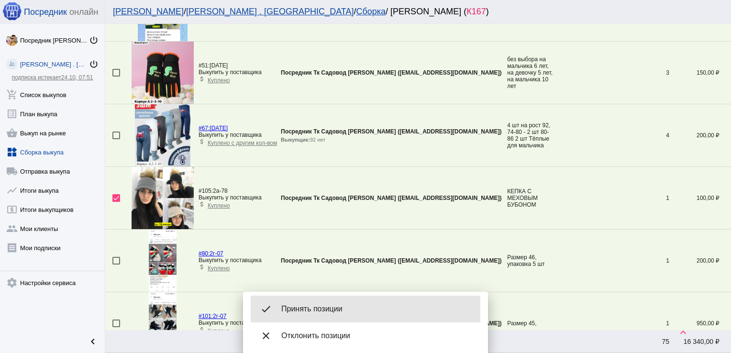
click at [359, 303] on div "done Принять позиции" at bounding box center [366, 309] width 230 height 27
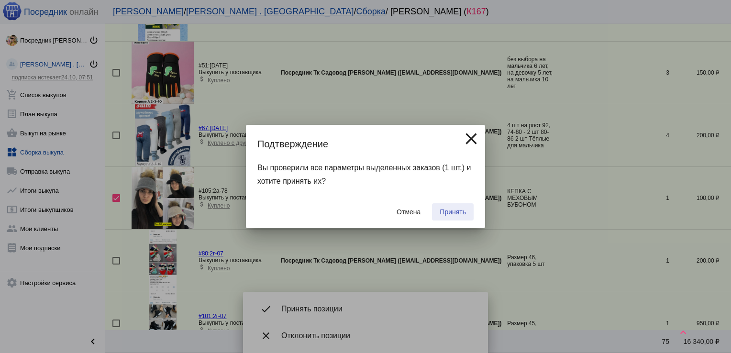
click at [455, 210] on span "Принять" at bounding box center [453, 212] width 26 height 8
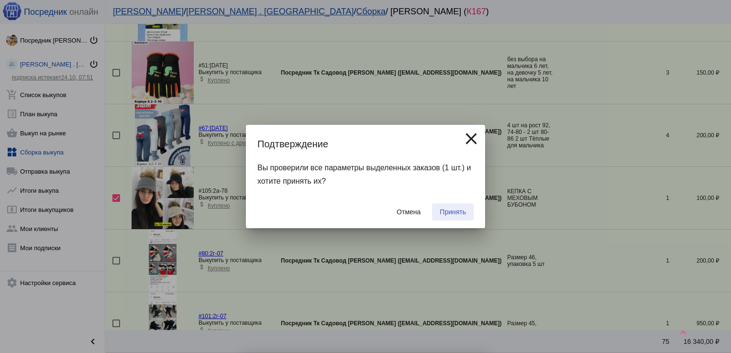
checkbox input "false"
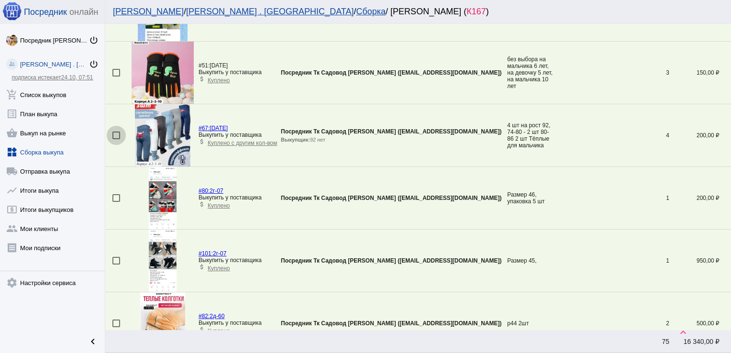
click at [117, 133] on div at bounding box center [116, 136] width 8 height 8
click at [116, 139] on input "checkbox" at bounding box center [116, 139] width 0 height 0
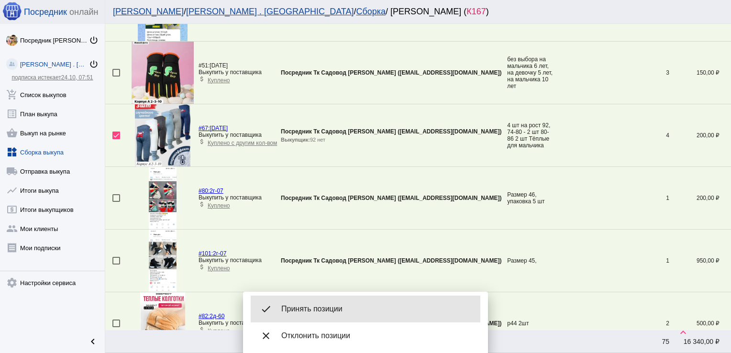
click at [336, 312] on span "Принять позиции" at bounding box center [376, 309] width 191 height 10
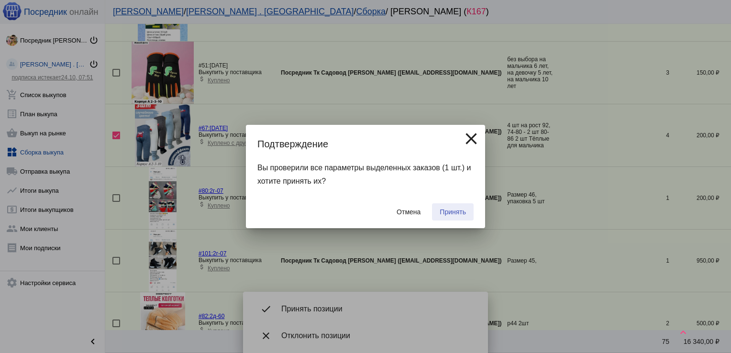
click at [462, 210] on span "Принять" at bounding box center [453, 212] width 26 height 8
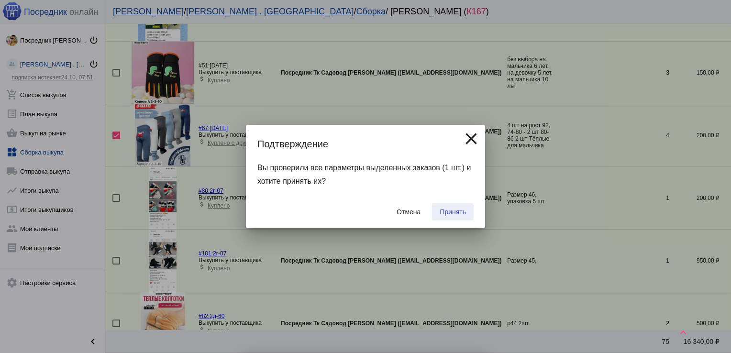
checkbox input "false"
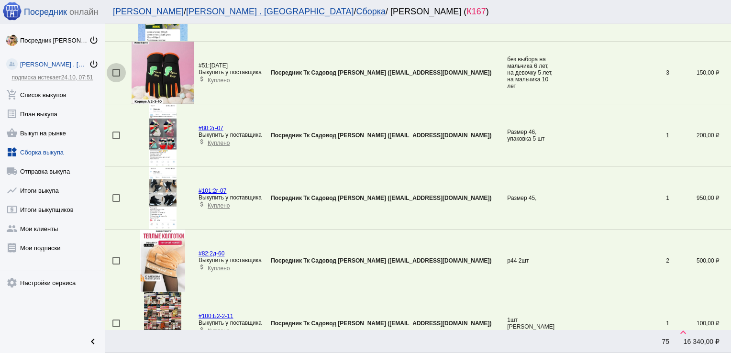
click at [119, 69] on div at bounding box center [116, 73] width 8 height 8
click at [116, 77] on input "checkbox" at bounding box center [116, 77] width 0 height 0
checkbox input "true"
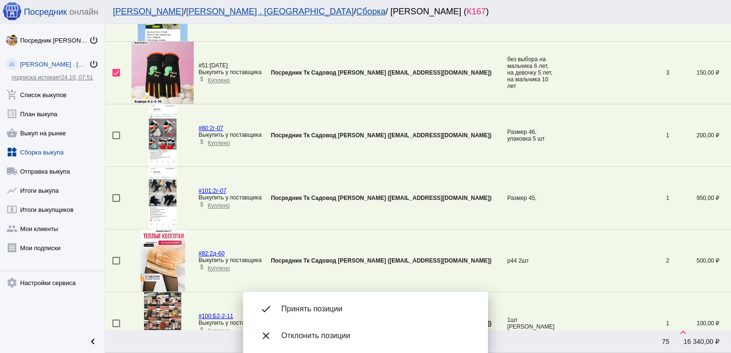
click at [116, 132] on div at bounding box center [116, 136] width 8 height 8
click at [116, 139] on input "checkbox" at bounding box center [116, 139] width 0 height 0
checkbox input "true"
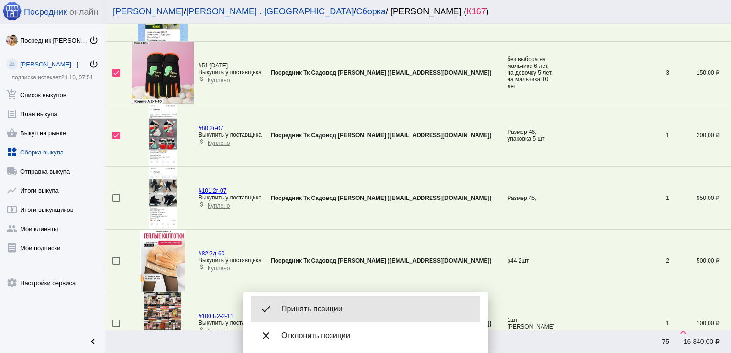
click at [308, 306] on span "Принять позиции" at bounding box center [376, 309] width 191 height 10
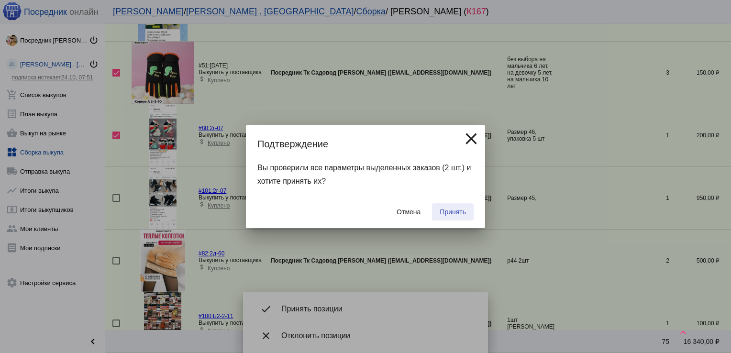
click at [449, 210] on span "Принять" at bounding box center [453, 212] width 26 height 8
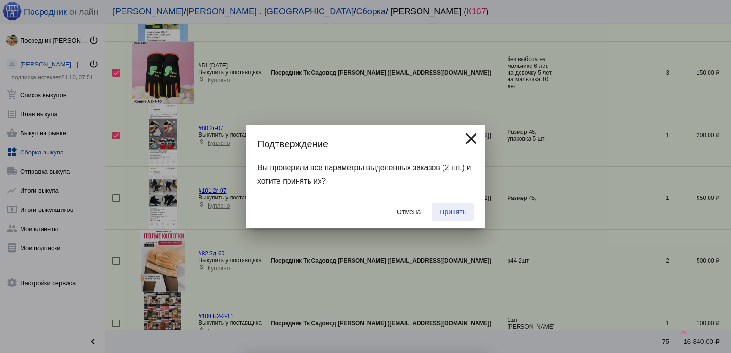
checkbox input "false"
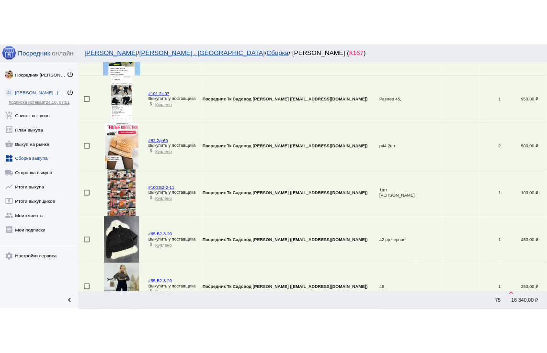
scroll to position [534, 0]
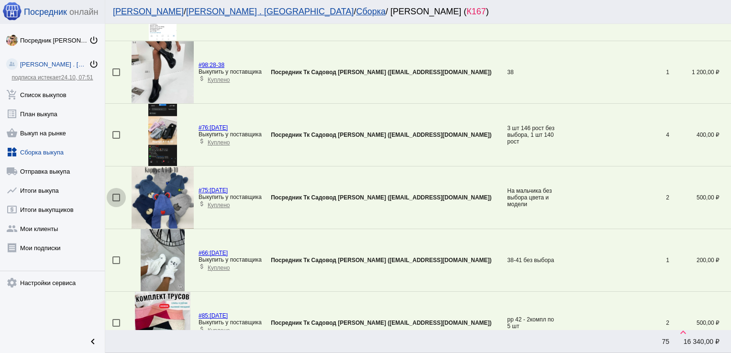
click at [117, 194] on div at bounding box center [116, 198] width 8 height 8
click at [116, 202] on input "checkbox" at bounding box center [116, 202] width 0 height 0
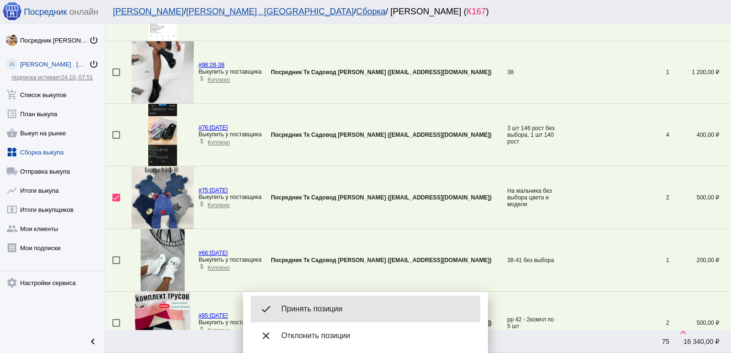
click at [361, 309] on span "Принять позиции" at bounding box center [376, 309] width 191 height 10
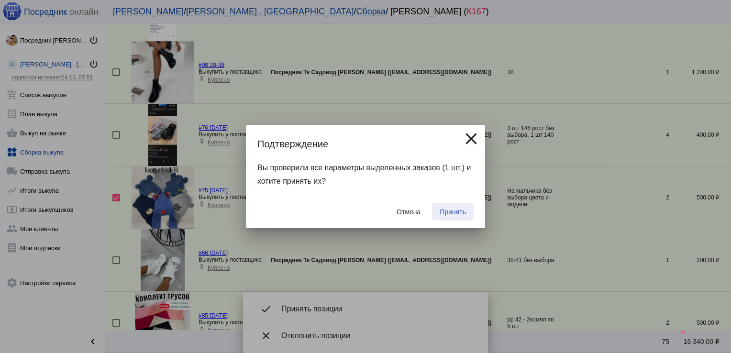
click at [454, 213] on span "Принять" at bounding box center [453, 212] width 26 height 8
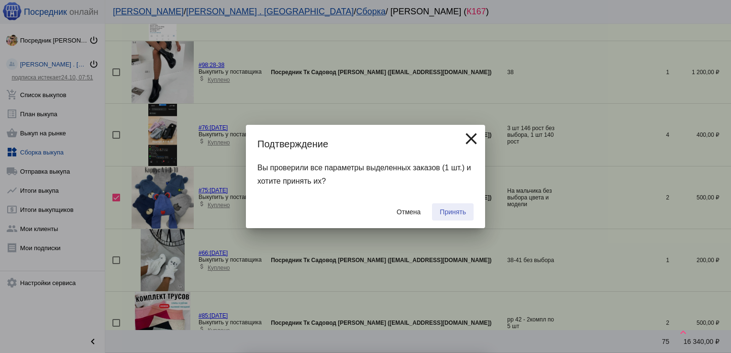
checkbox input "false"
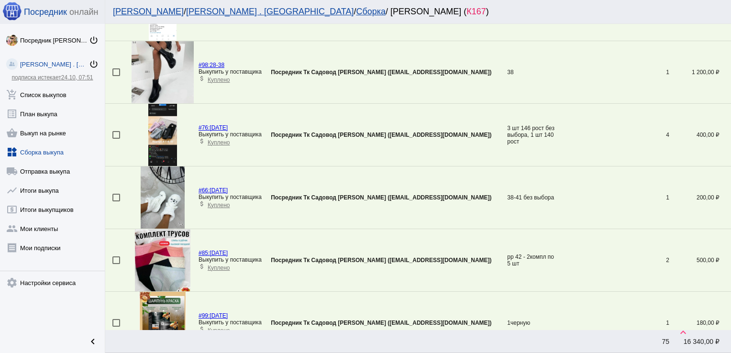
click at [454, 213] on td "Посредник Тк Садовод [PERSON_NAME] ([EMAIL_ADDRESS][DOMAIN_NAME])" at bounding box center [389, 198] width 236 height 63
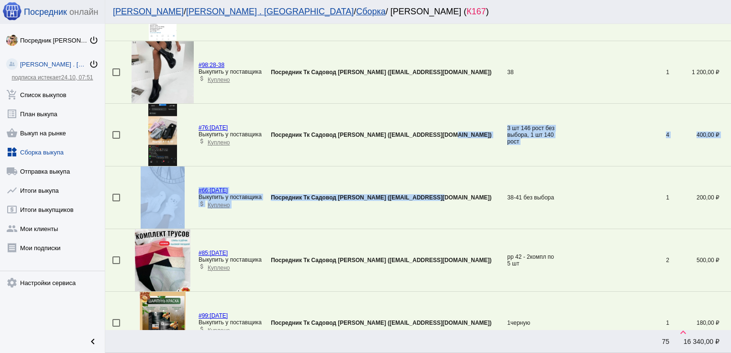
drag, startPoint x: 454, startPoint y: 213, endPoint x: 463, endPoint y: 88, distance: 126.3
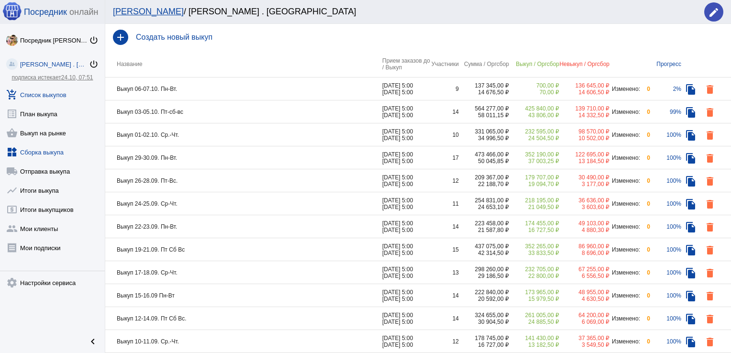
click at [61, 150] on link "widgets Сборка выкупа" at bounding box center [52, 150] width 105 height 19
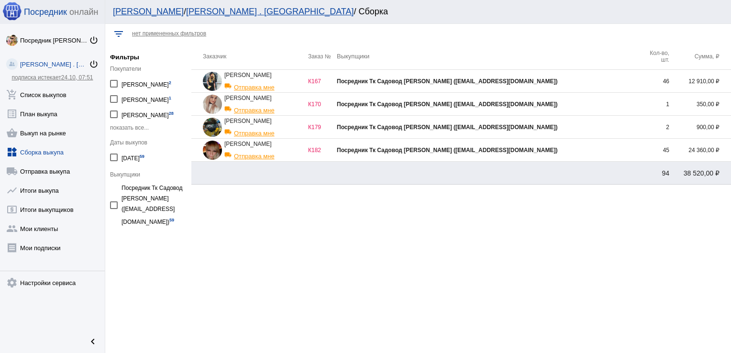
click at [599, 79] on div "Посредник Тк Садовод [PERSON_NAME] ([EMAIL_ADDRESS][DOMAIN_NAME])" at bounding box center [489, 81] width 304 height 7
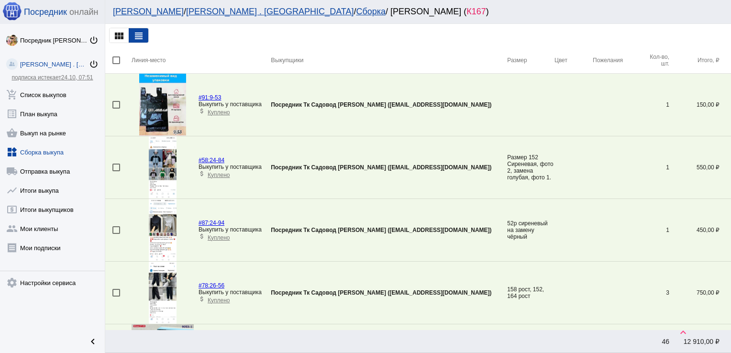
scroll to position [1569, 0]
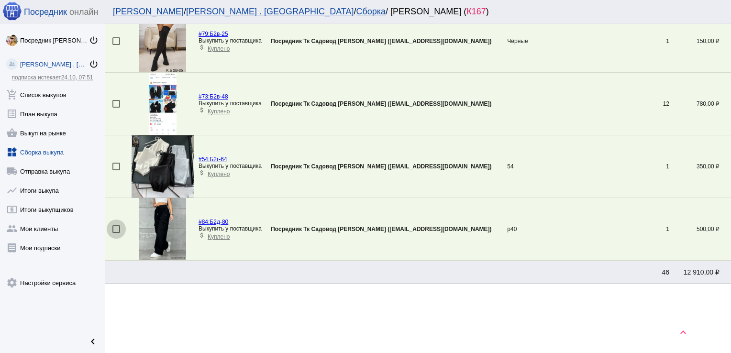
click at [115, 225] on div at bounding box center [116, 229] width 8 height 8
click at [116, 233] on input "checkbox" at bounding box center [116, 233] width 0 height 0
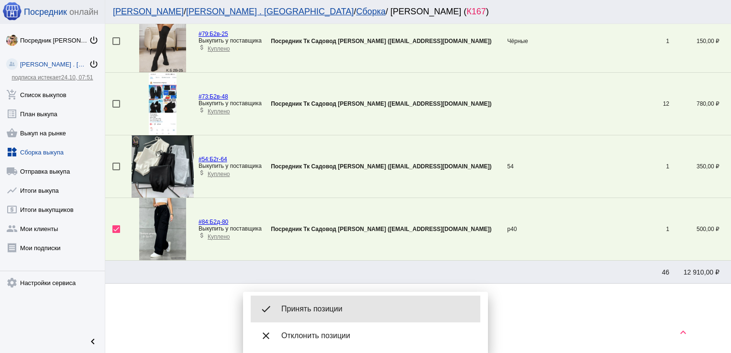
click at [338, 301] on div "done Принять позиции" at bounding box center [366, 309] width 230 height 27
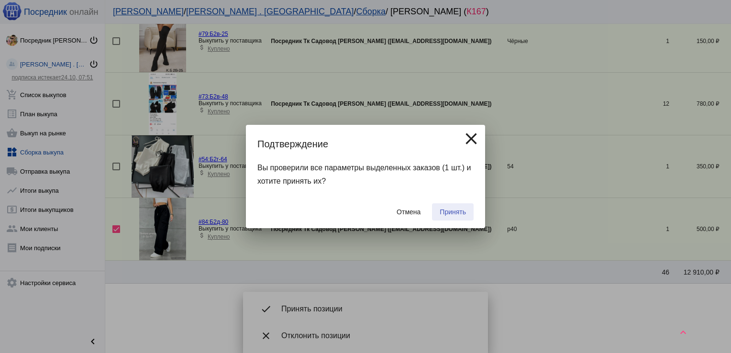
click at [452, 211] on span "Принять" at bounding box center [453, 212] width 26 height 8
checkbox input "false"
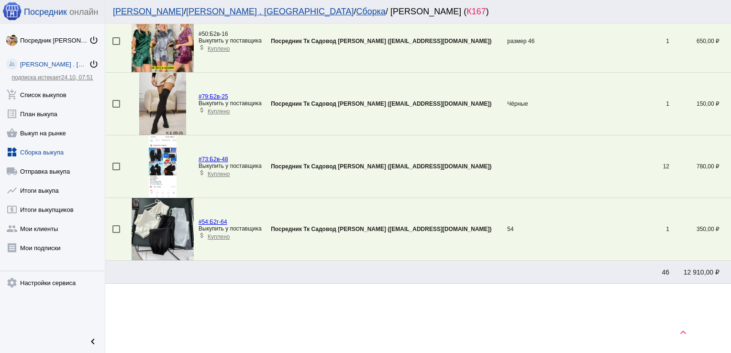
scroll to position [1035, 0]
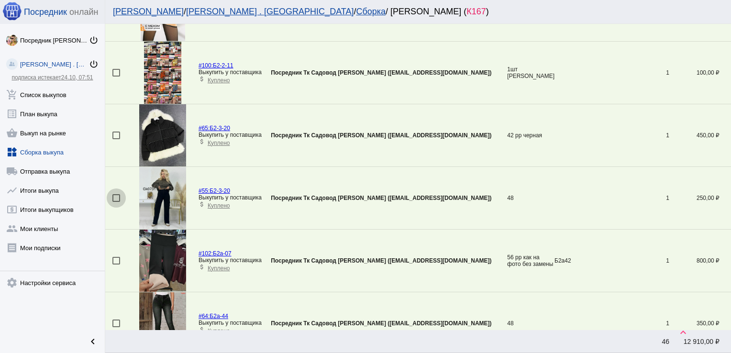
click at [114, 196] on div at bounding box center [116, 198] width 8 height 8
click at [116, 202] on input "checkbox" at bounding box center [116, 202] width 0 height 0
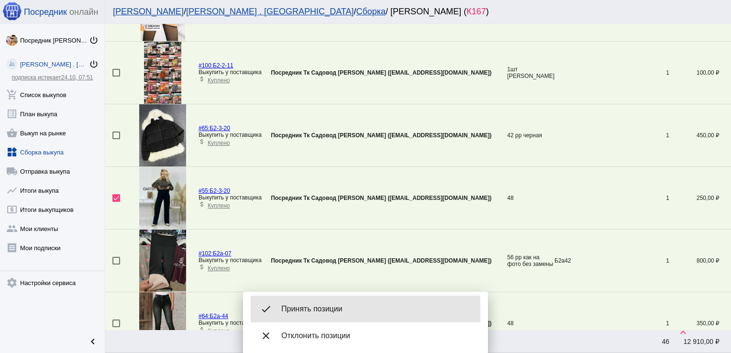
click at [362, 316] on div "done Принять позиции" at bounding box center [366, 309] width 230 height 27
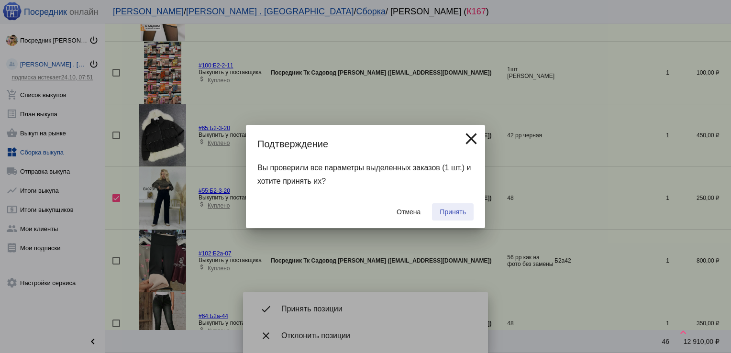
click at [460, 212] on span "Принять" at bounding box center [453, 212] width 26 height 8
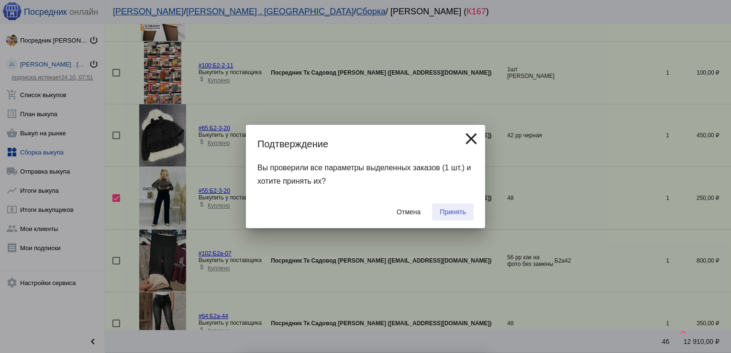
checkbox input "false"
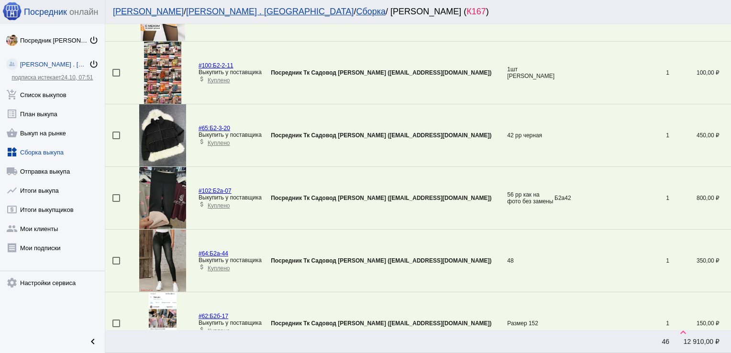
scroll to position [1411, 0]
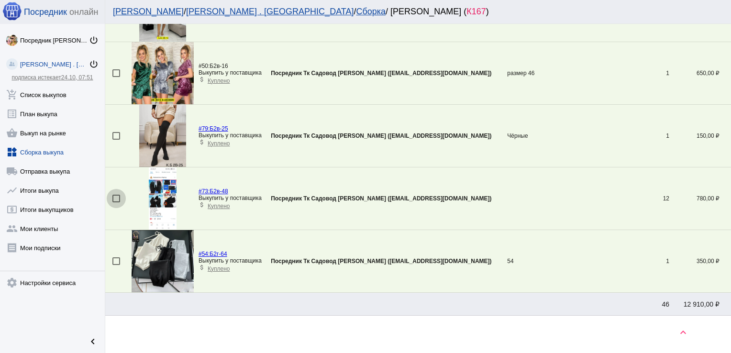
click at [116, 195] on div at bounding box center [116, 199] width 8 height 8
click at [116, 202] on input "checkbox" at bounding box center [116, 202] width 0 height 0
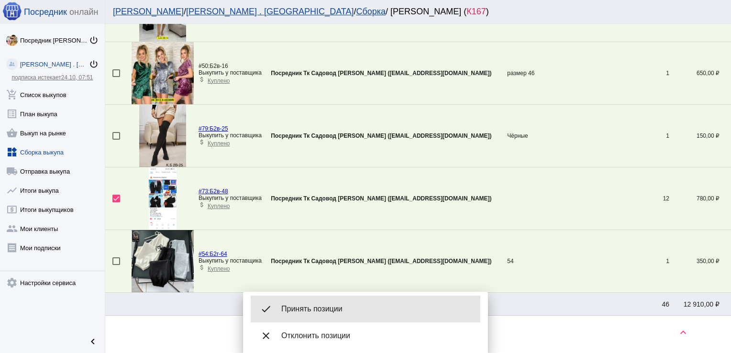
click at [334, 303] on div "done Принять позиции" at bounding box center [366, 309] width 230 height 27
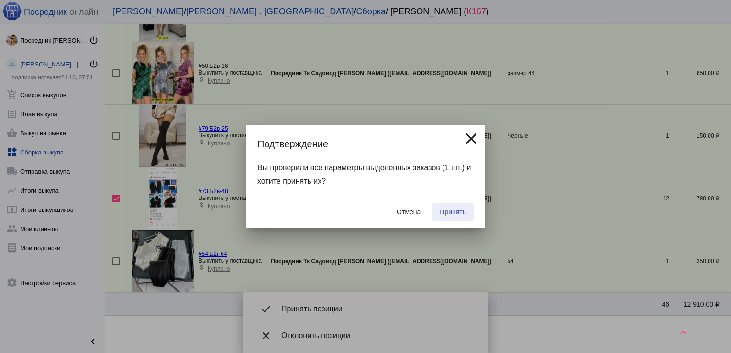
click at [460, 212] on span "Принять" at bounding box center [453, 212] width 26 height 8
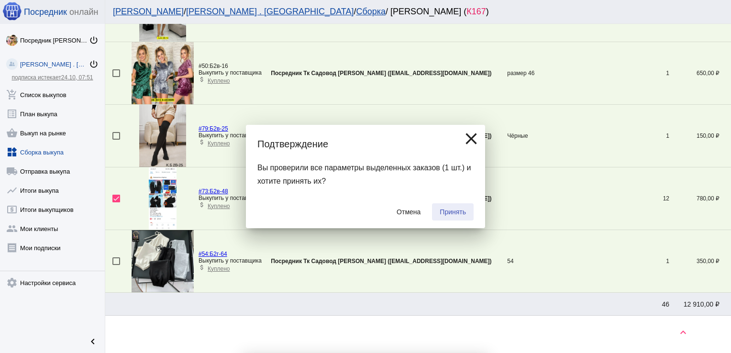
checkbox input "false"
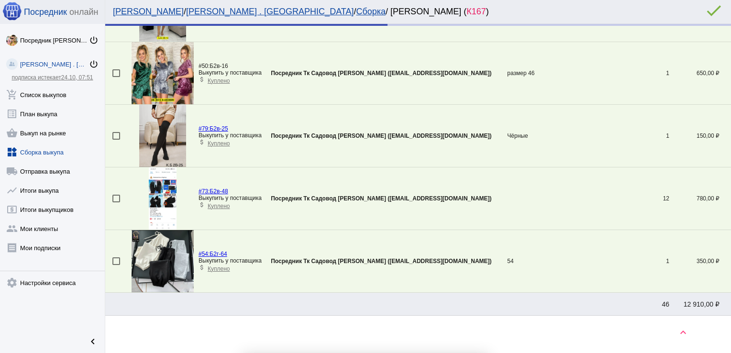
scroll to position [1381, 0]
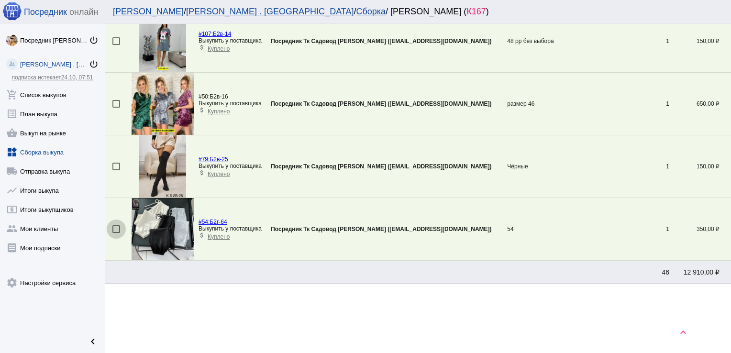
click at [115, 225] on div at bounding box center [116, 229] width 8 height 8
click at [116, 233] on input "checkbox" at bounding box center [116, 233] width 0 height 0
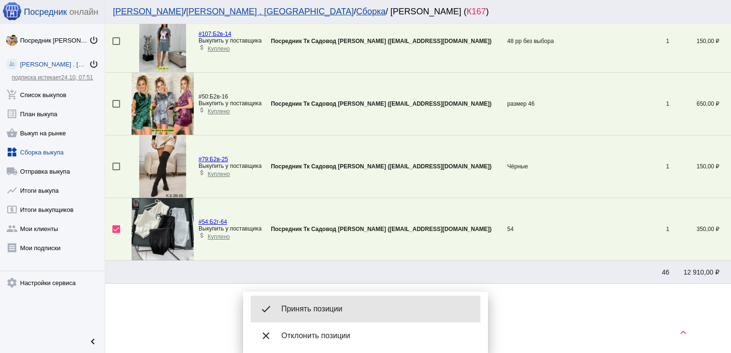
click at [384, 303] on div "done Принять позиции" at bounding box center [366, 309] width 230 height 27
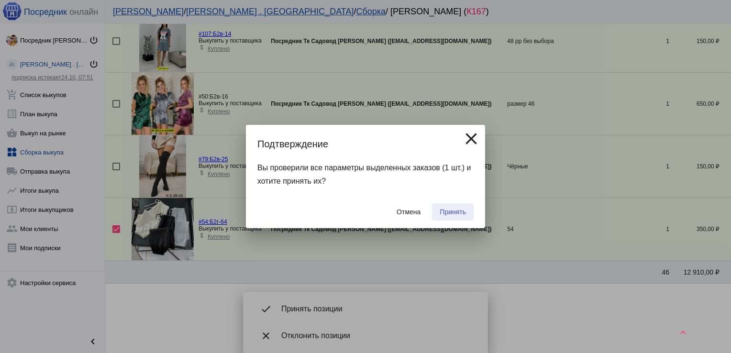
click at [468, 212] on button "Принять" at bounding box center [453, 211] width 42 height 17
checkbox input "false"
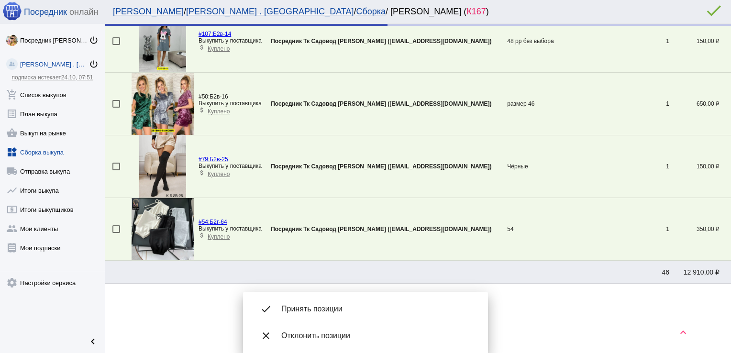
scroll to position [1318, 0]
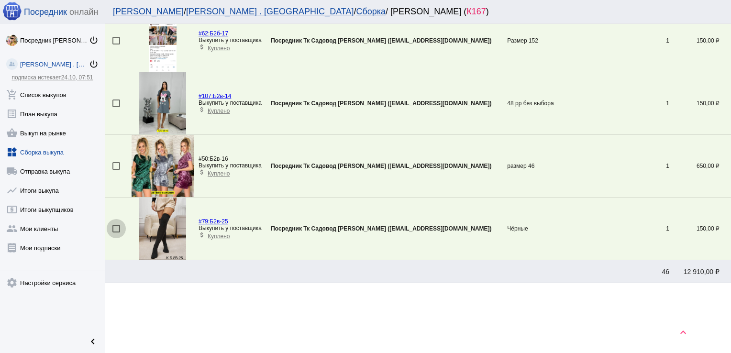
click at [115, 226] on div at bounding box center [116, 229] width 8 height 8
click at [116, 233] on input "checkbox" at bounding box center [116, 233] width 0 height 0
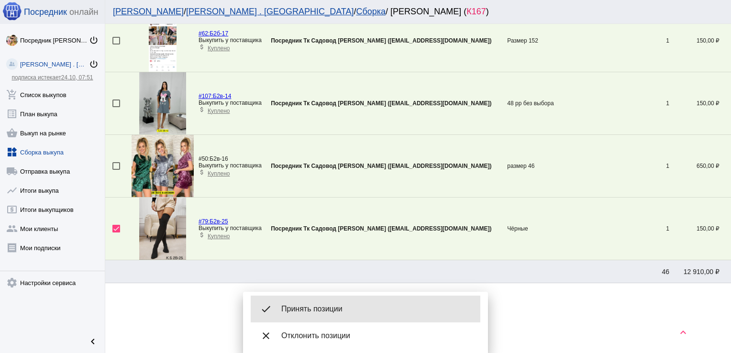
click at [339, 315] on div "done Принять позиции" at bounding box center [366, 309] width 230 height 27
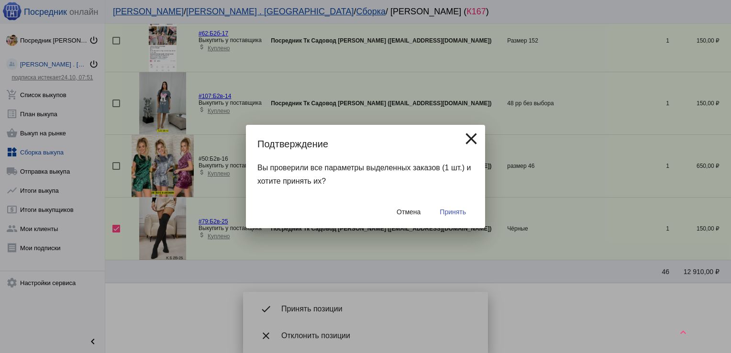
click at [469, 202] on div "Отмена Принять" at bounding box center [366, 212] width 216 height 33
click at [444, 215] on span "Принять" at bounding box center [453, 212] width 26 height 8
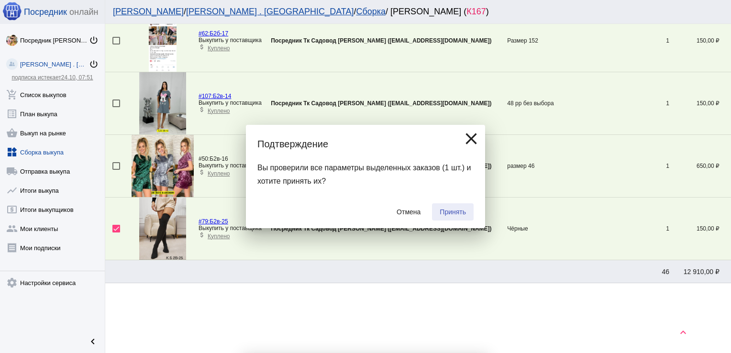
checkbox input "false"
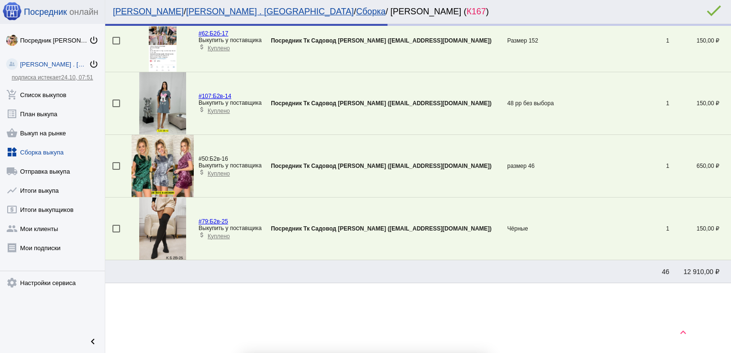
scroll to position [1256, 0]
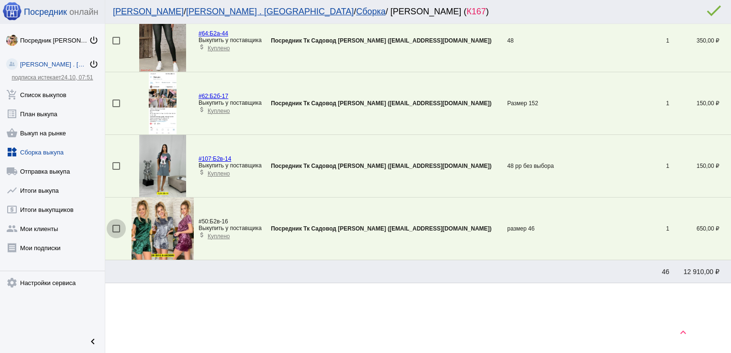
click at [113, 226] on div at bounding box center [116, 229] width 8 height 8
click at [116, 233] on input "checkbox" at bounding box center [116, 233] width 0 height 0
checkbox input "true"
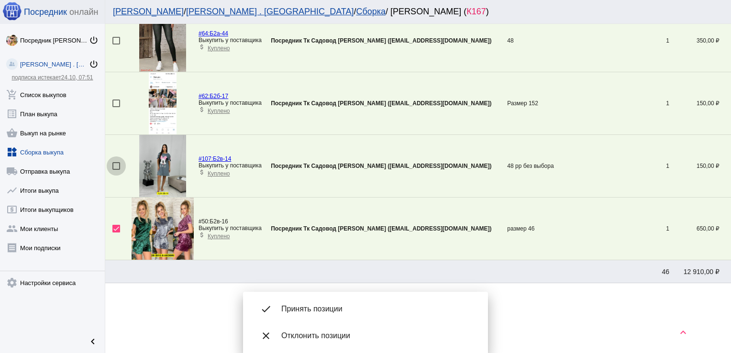
click at [117, 163] on div at bounding box center [116, 166] width 8 height 8
click at [116, 170] on input "checkbox" at bounding box center [116, 170] width 0 height 0
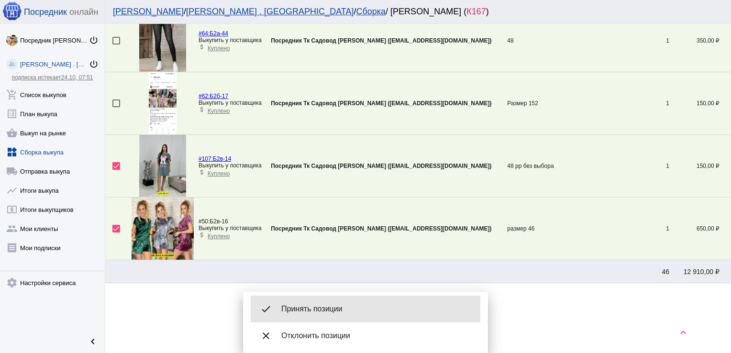
click at [314, 310] on span "Принять позиции" at bounding box center [376, 309] width 191 height 10
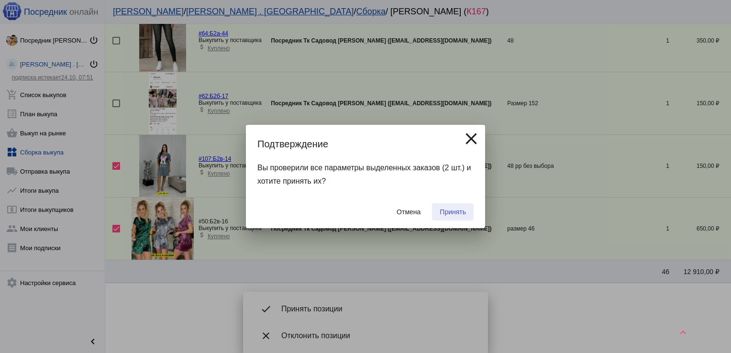
click at [463, 208] on span "Принять" at bounding box center [453, 212] width 26 height 8
checkbox input "false"
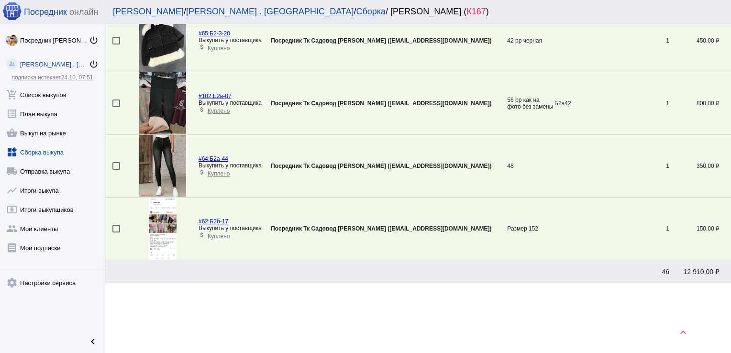
scroll to position [472, 0]
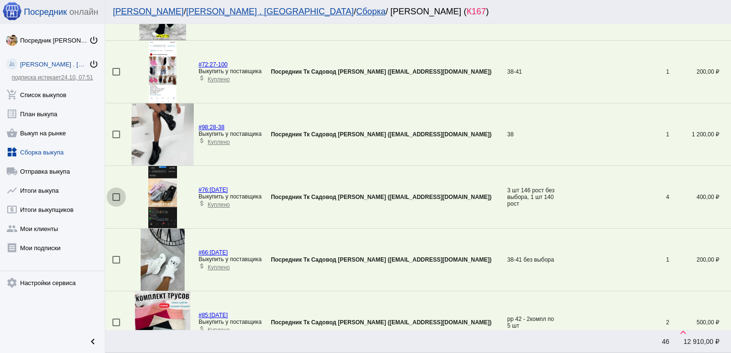
click at [113, 195] on div at bounding box center [116, 197] width 8 height 8
click at [116, 201] on input "checkbox" at bounding box center [116, 201] width 0 height 0
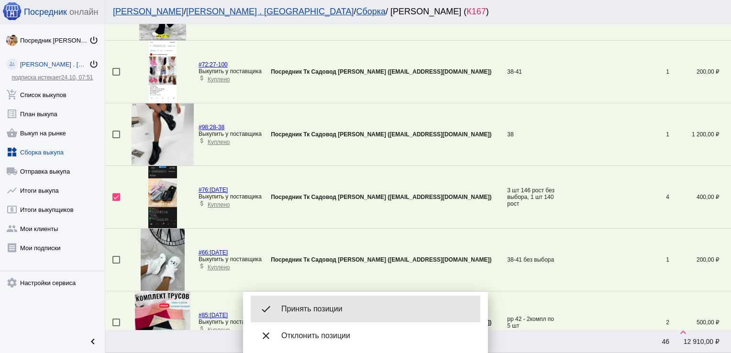
click at [347, 309] on span "Принять позиции" at bounding box center [376, 309] width 191 height 10
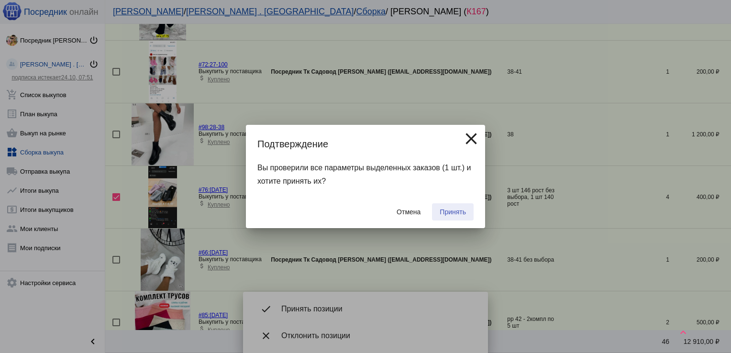
click at [461, 207] on button "Принять" at bounding box center [453, 211] width 42 height 17
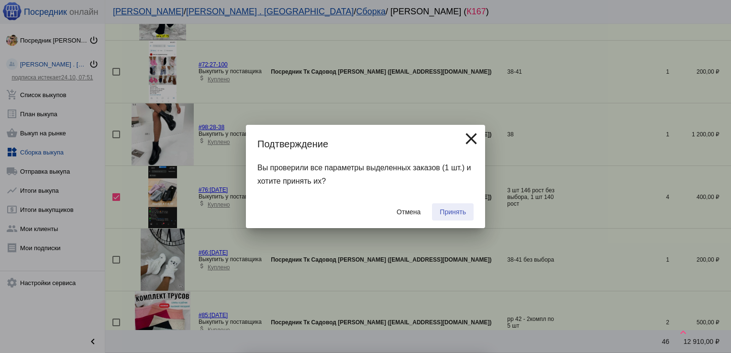
checkbox input "false"
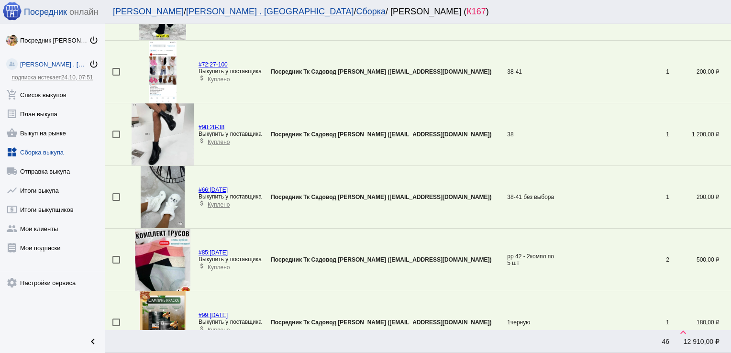
scroll to position [96, 0]
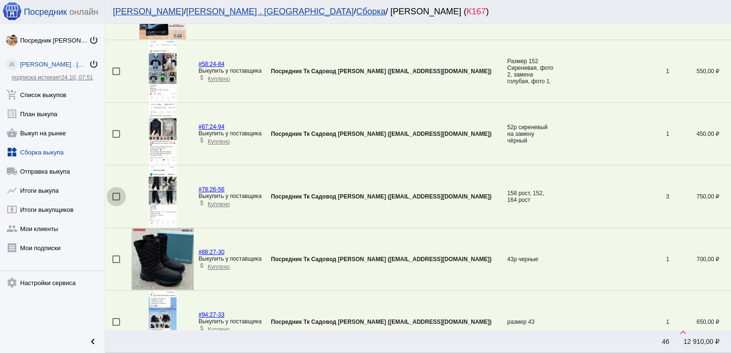
click at [115, 196] on div at bounding box center [116, 197] width 8 height 8
click at [116, 201] on input "checkbox" at bounding box center [116, 201] width 0 height 0
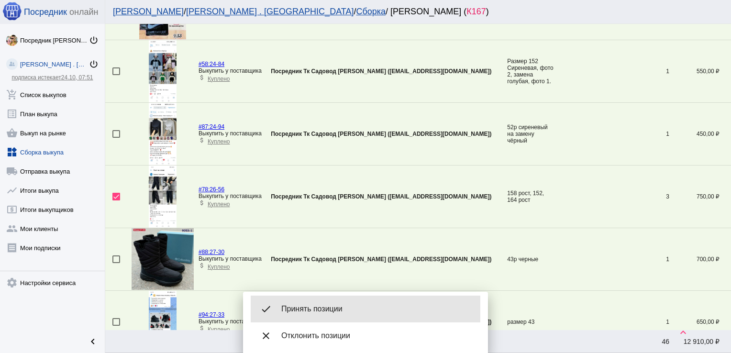
click at [335, 307] on span "Принять позиции" at bounding box center [376, 309] width 191 height 10
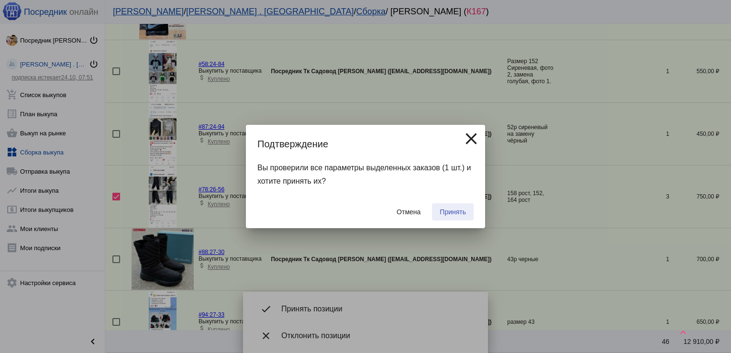
click at [458, 215] on span "Принять" at bounding box center [453, 212] width 26 height 8
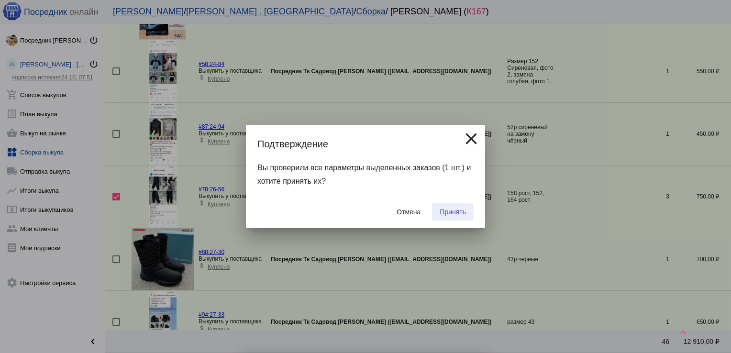
checkbox input "false"
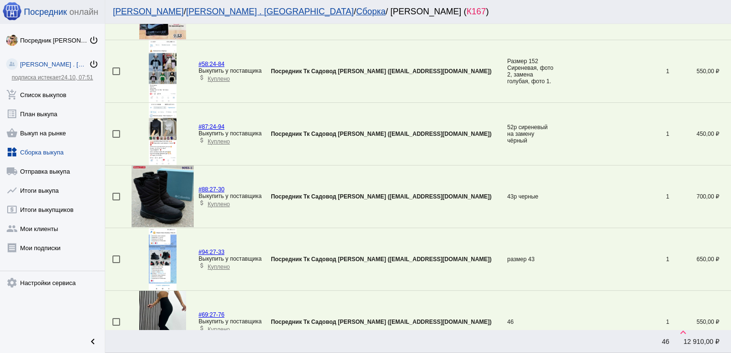
scroll to position [1005, 0]
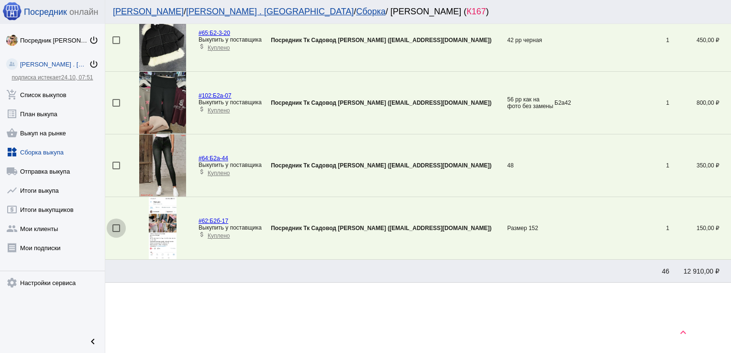
click at [114, 227] on div at bounding box center [116, 229] width 8 height 8
click at [116, 232] on input "checkbox" at bounding box center [116, 232] width 0 height 0
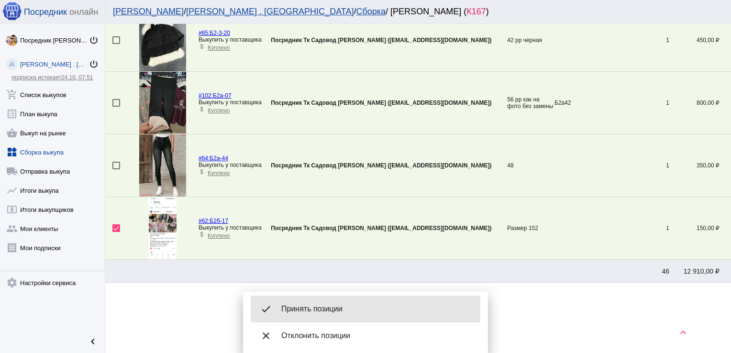
click at [351, 302] on div "done Принять позиции" at bounding box center [366, 309] width 230 height 27
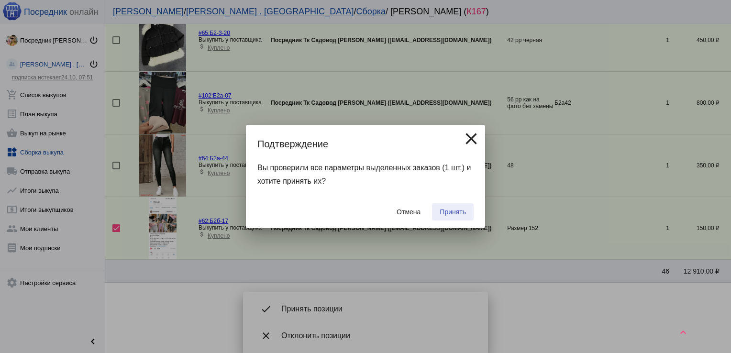
click at [445, 212] on span "Принять" at bounding box center [453, 212] width 26 height 8
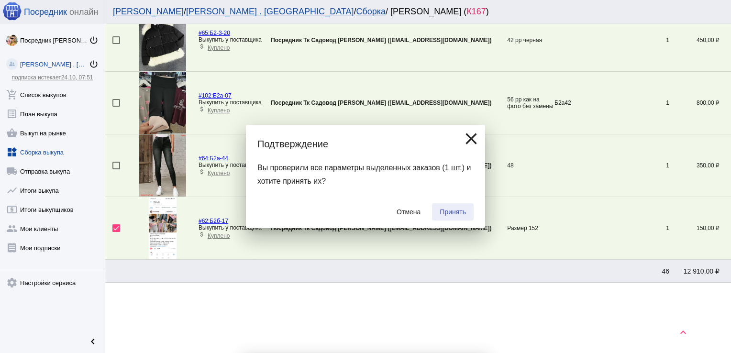
checkbox input "false"
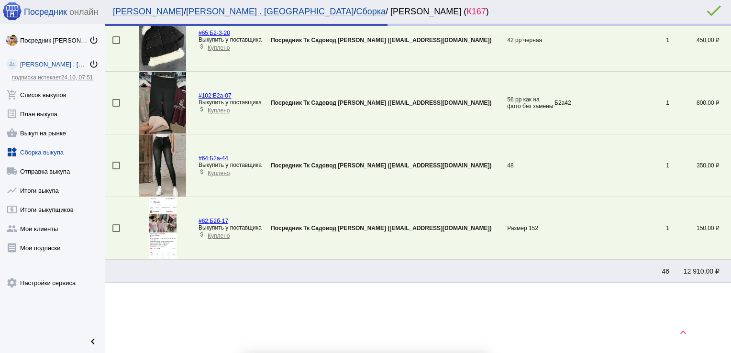
scroll to position [943, 0]
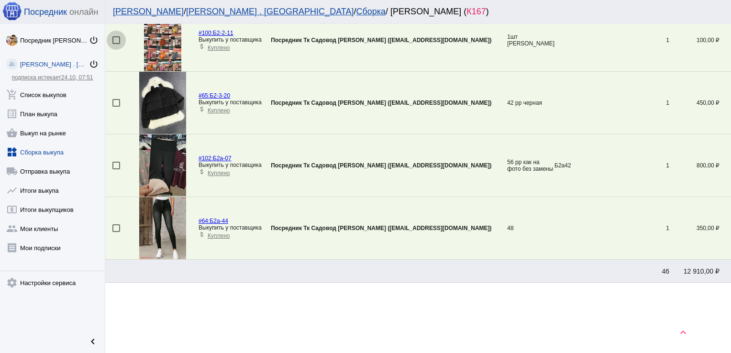
click at [117, 38] on div at bounding box center [116, 40] width 8 height 8
click at [116, 44] on input "checkbox" at bounding box center [116, 44] width 0 height 0
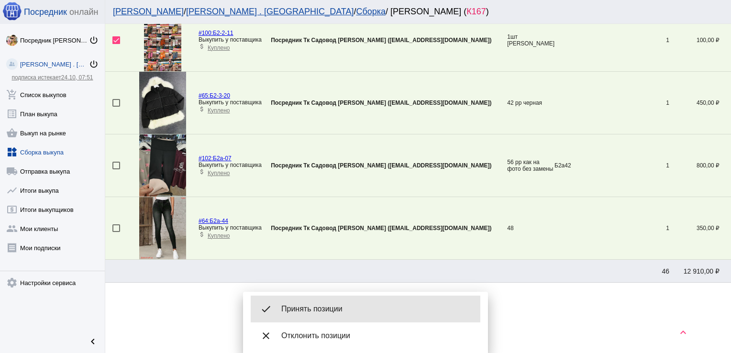
click at [417, 302] on div "done Принять позиции" at bounding box center [366, 309] width 230 height 27
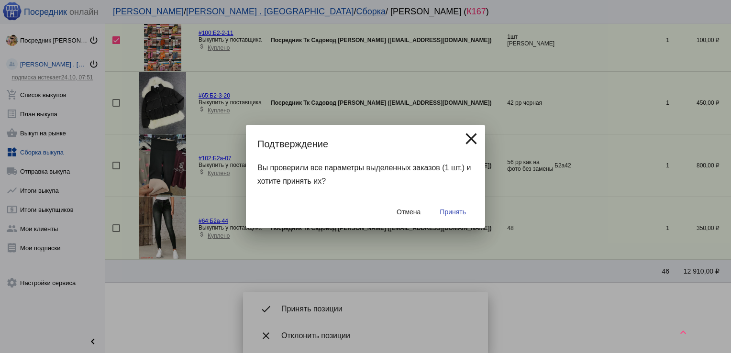
click at [460, 208] on span "Принять" at bounding box center [453, 212] width 26 height 8
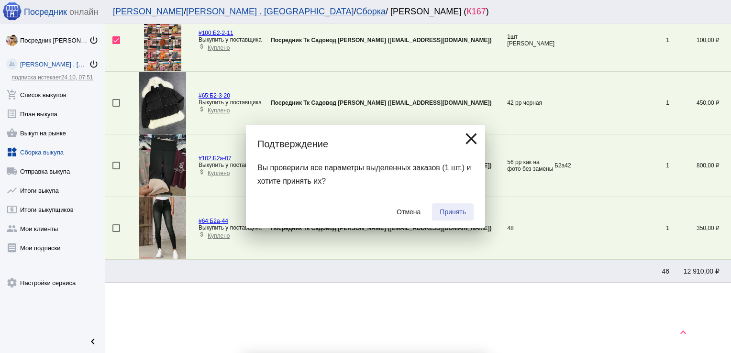
checkbox input "false"
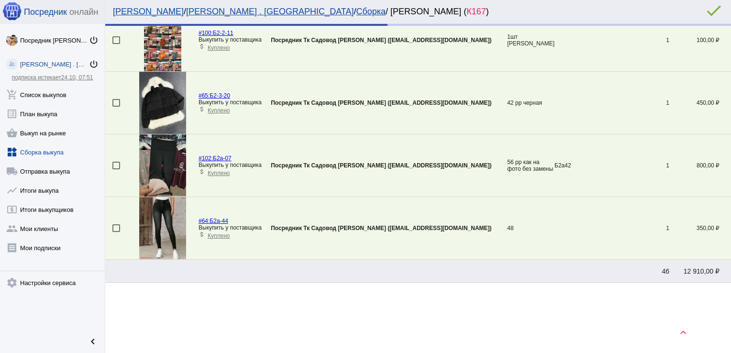
scroll to position [880, 0]
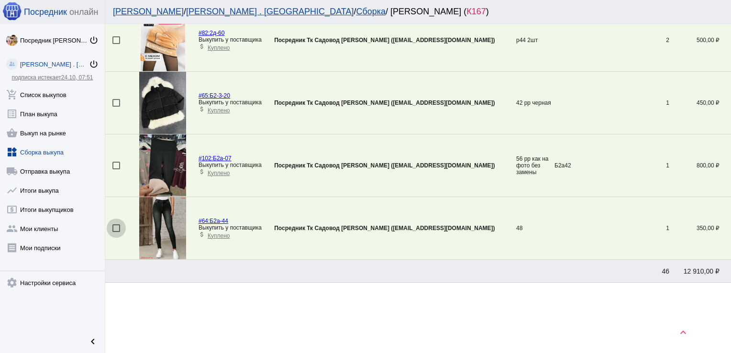
click at [119, 225] on div at bounding box center [116, 229] width 8 height 8
click at [116, 232] on input "checkbox" at bounding box center [116, 232] width 0 height 0
checkbox input "true"
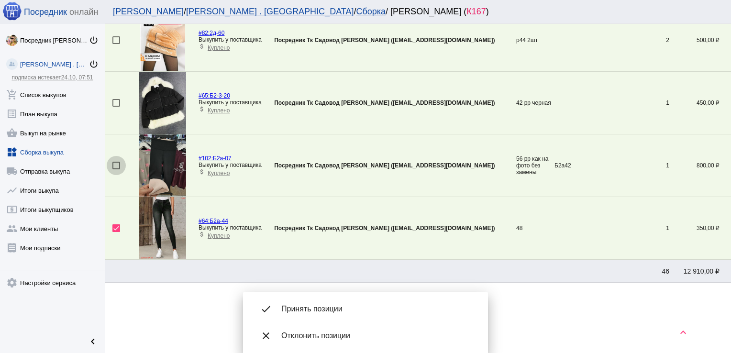
click at [116, 162] on div at bounding box center [116, 166] width 8 height 8
click at [116, 169] on input "checkbox" at bounding box center [116, 169] width 0 height 0
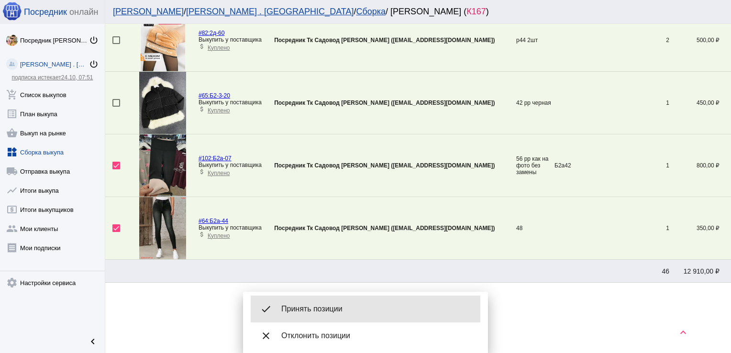
click at [330, 305] on span "Принять позиции" at bounding box center [376, 309] width 191 height 10
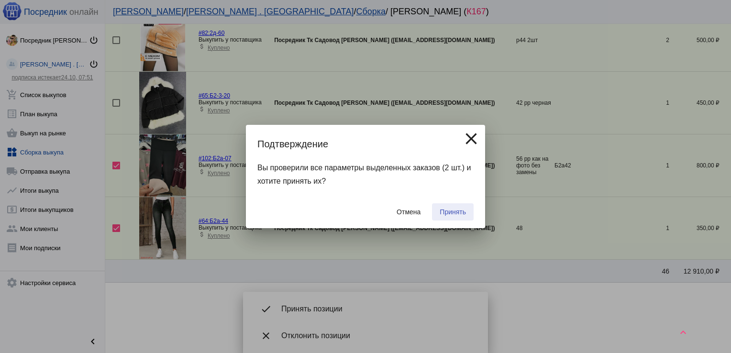
click at [442, 217] on button "Принять" at bounding box center [453, 211] width 42 height 17
checkbox input "false"
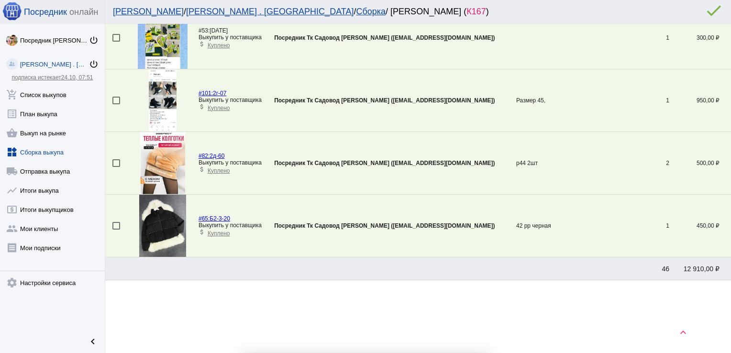
scroll to position [754, 0]
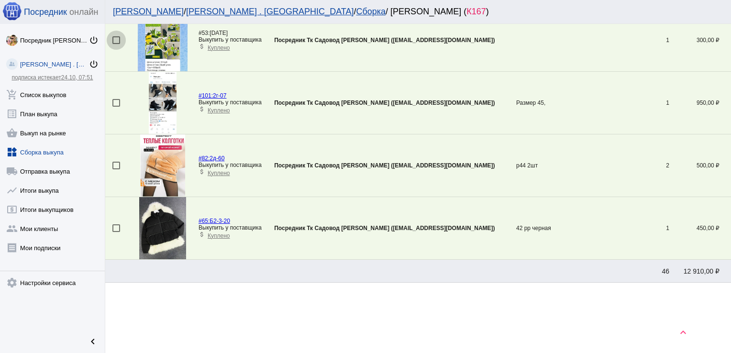
click at [114, 39] on div at bounding box center [116, 40] width 8 height 8
click at [116, 44] on input "checkbox" at bounding box center [116, 44] width 0 height 0
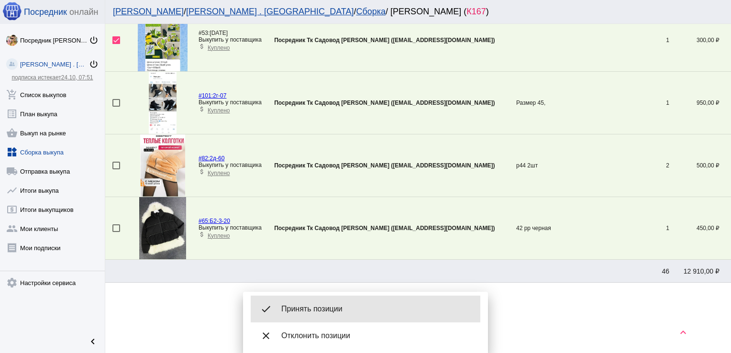
click at [320, 298] on div "done Принять позиции" at bounding box center [366, 309] width 230 height 27
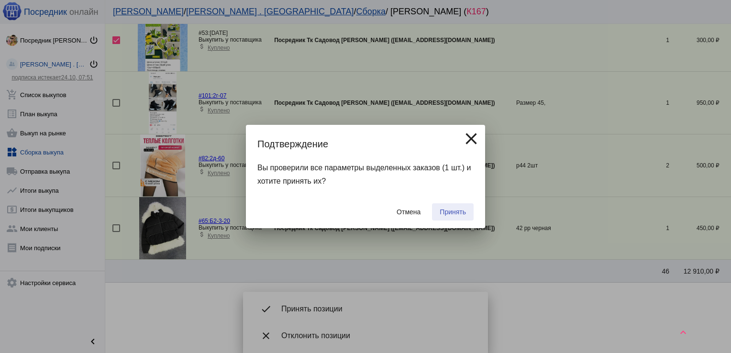
click at [450, 213] on span "Принять" at bounding box center [453, 212] width 26 height 8
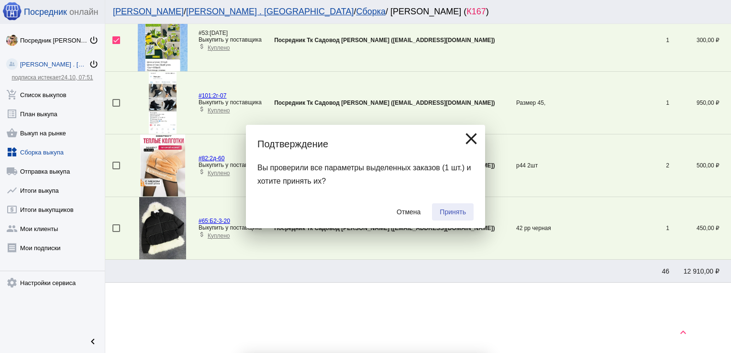
checkbox input "false"
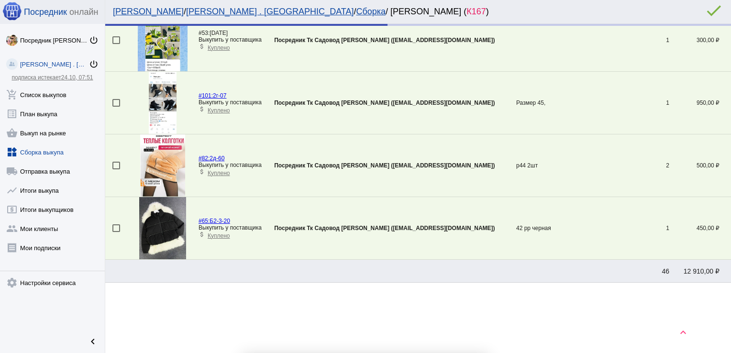
scroll to position [692, 0]
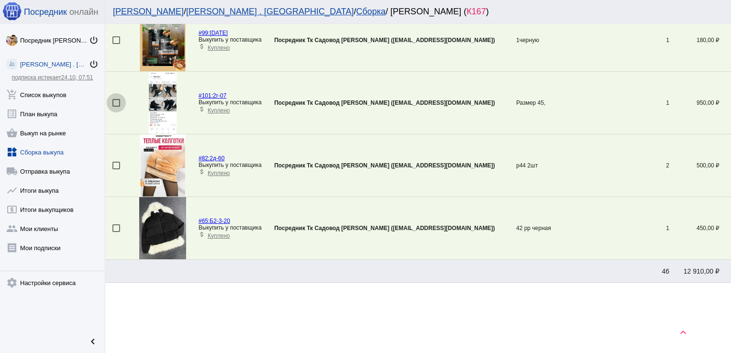
click at [113, 101] on div at bounding box center [116, 103] width 8 height 8
click at [116, 107] on input "checkbox" at bounding box center [116, 107] width 0 height 0
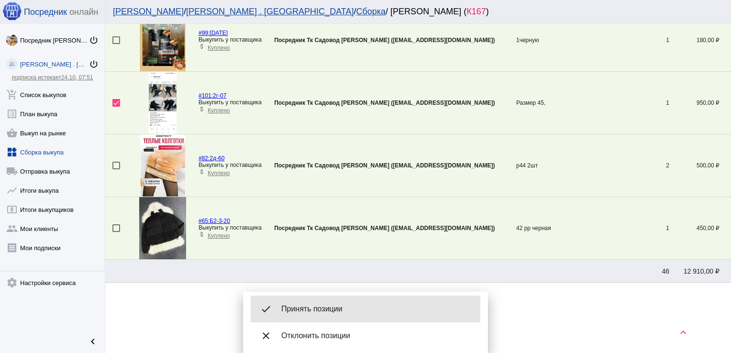
click at [336, 315] on div "done Принять позиции" at bounding box center [366, 309] width 230 height 27
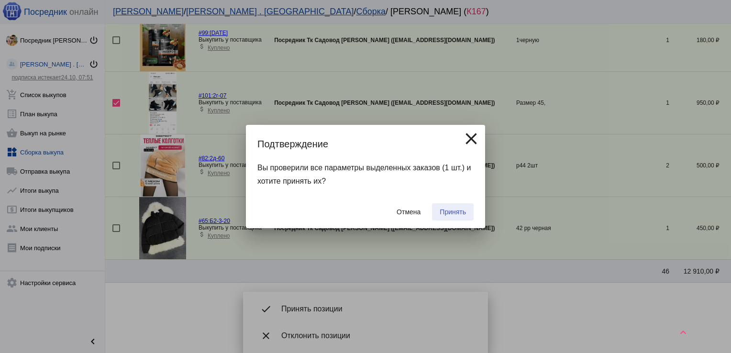
click at [462, 207] on button "Принять" at bounding box center [453, 211] width 42 height 17
checkbox input "false"
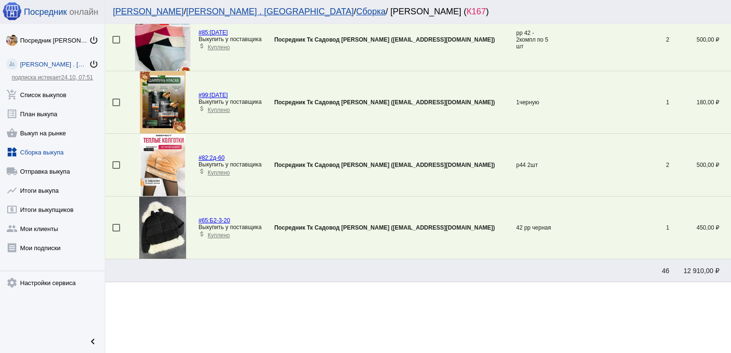
scroll to position [34, 0]
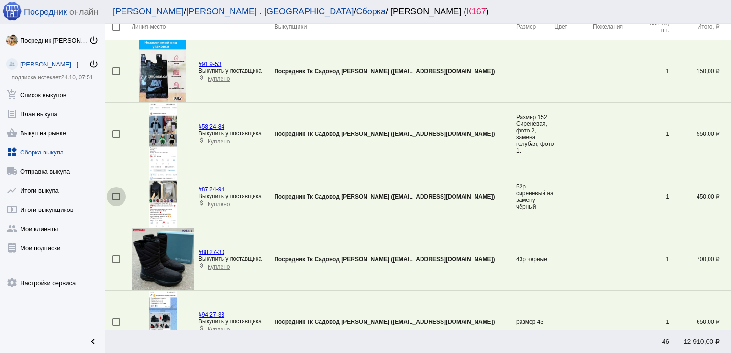
click at [116, 194] on div at bounding box center [116, 197] width 8 height 8
click at [116, 201] on input "checkbox" at bounding box center [116, 201] width 0 height 0
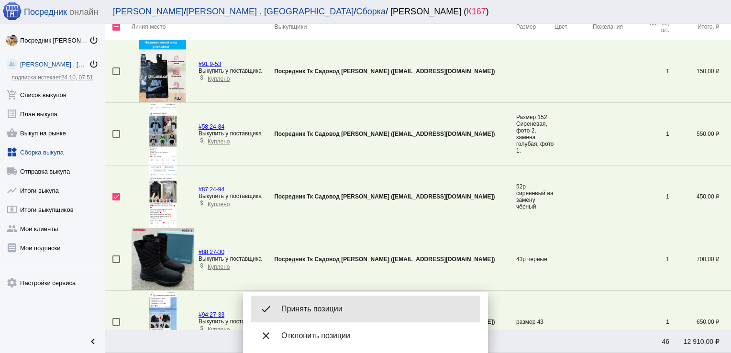
click at [322, 310] on span "Принять позиции" at bounding box center [376, 309] width 191 height 10
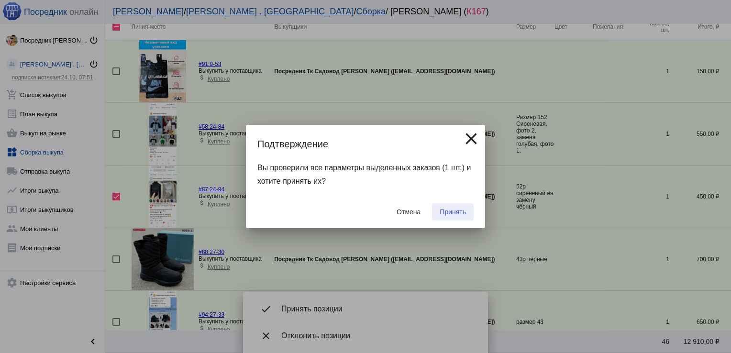
click at [449, 212] on span "Принять" at bounding box center [453, 212] width 26 height 8
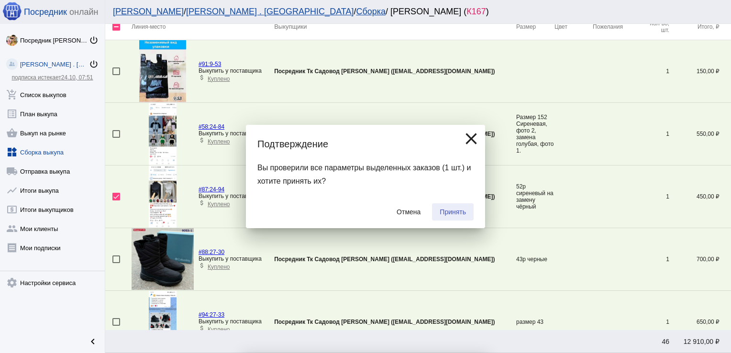
checkbox input "false"
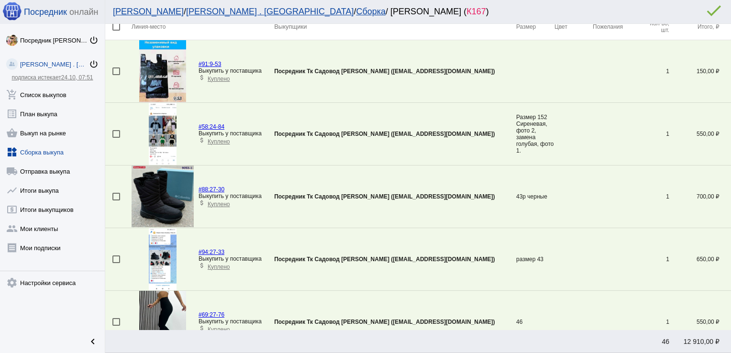
click at [115, 72] on div at bounding box center [116, 71] width 8 height 8
click at [116, 75] on input "checkbox" at bounding box center [116, 75] width 0 height 0
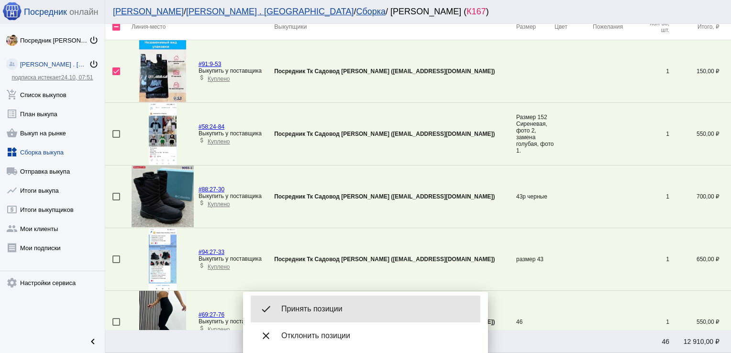
click at [320, 309] on span "Принять позиции" at bounding box center [376, 309] width 191 height 10
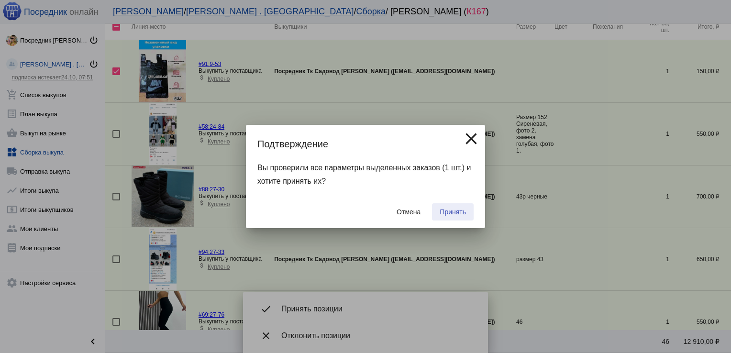
click at [452, 214] on span "Принять" at bounding box center [453, 212] width 26 height 8
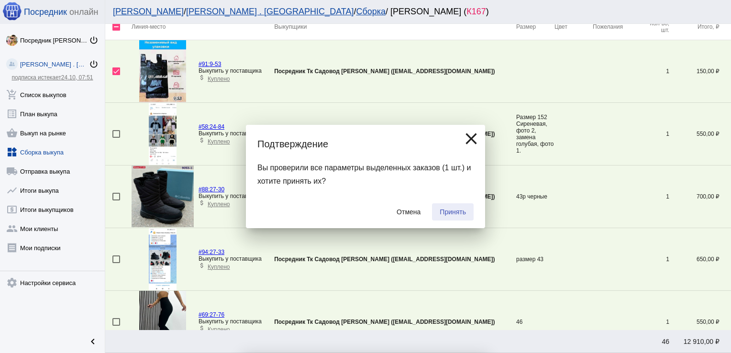
checkbox input "false"
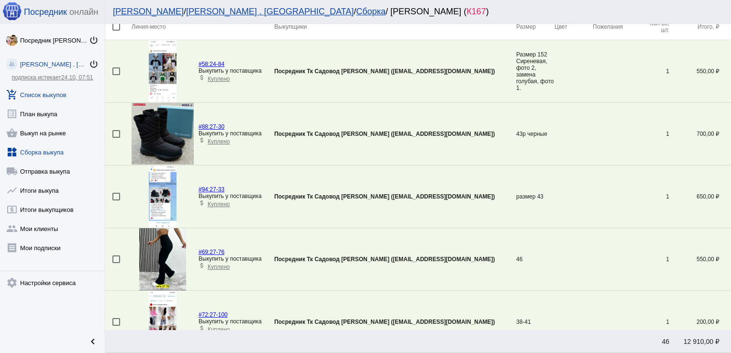
click at [41, 95] on link "add_shopping_cart Список выкупов" at bounding box center [52, 92] width 105 height 19
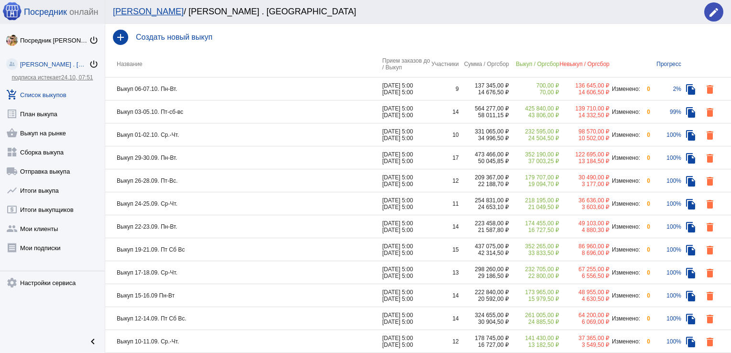
click at [363, 118] on td "Выкуп 03-05.10. Пт-сб-вс" at bounding box center [243, 112] width 277 height 23
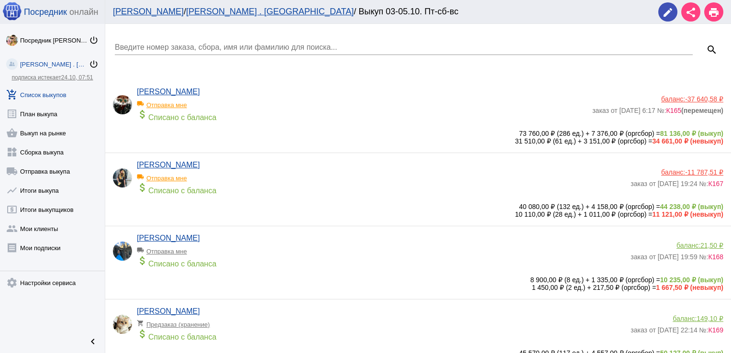
click at [358, 199] on div "Ирина Сергеева local_shipping Отправка мне attach_money Списано с баланса" at bounding box center [384, 180] width 494 height 39
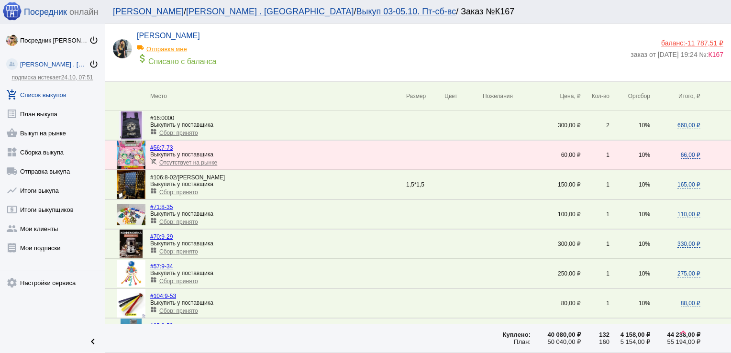
scroll to position [891, 0]
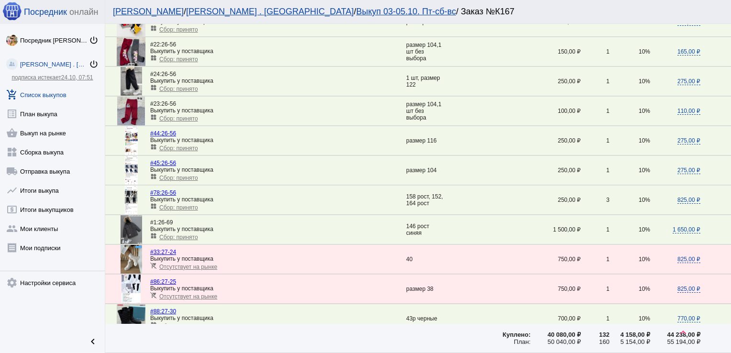
click at [47, 94] on link "add_shopping_cart Список выкупов" at bounding box center [52, 92] width 105 height 19
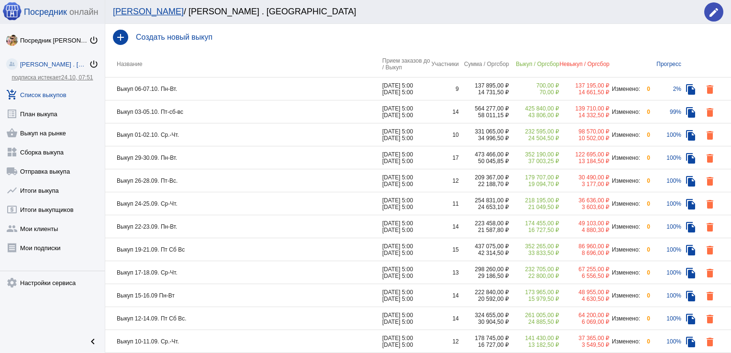
click at [311, 110] on td "Выкуп 03-05.10. Пт-сб-вс" at bounding box center [243, 112] width 277 height 23
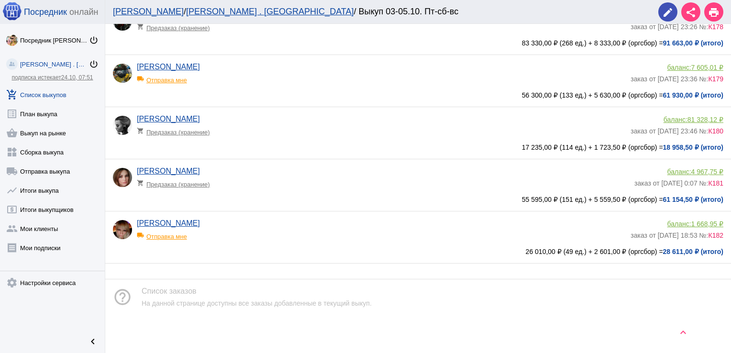
scroll to position [777, 0]
click at [436, 242] on div "Наталья Чеснокова local_shipping Отправка мне" at bounding box center [384, 232] width 494 height 26
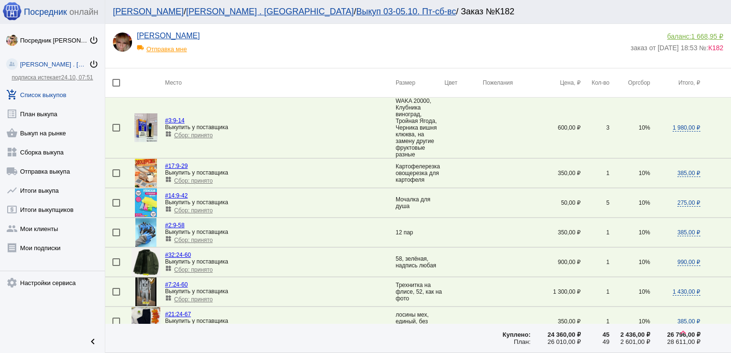
scroll to position [639, 0]
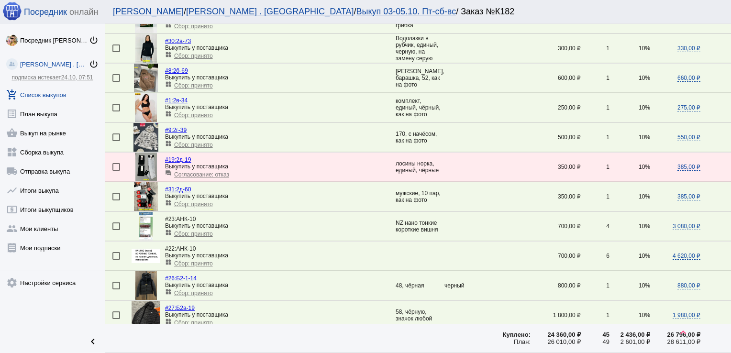
click at [40, 98] on link "add_shopping_cart Список выкупов" at bounding box center [52, 92] width 105 height 19
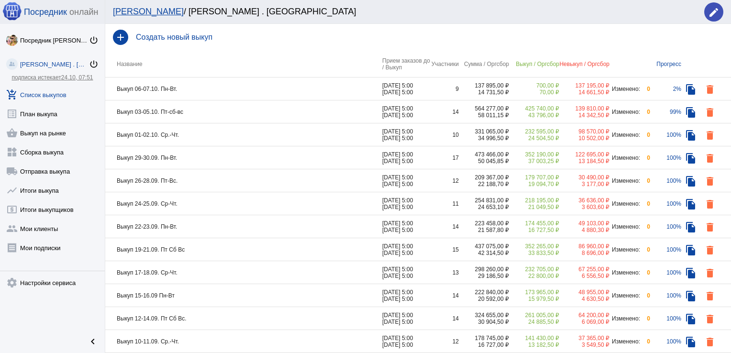
click at [305, 116] on td "Выкуп 03-05.10. Пт-сб-вс" at bounding box center [243, 112] width 277 height 23
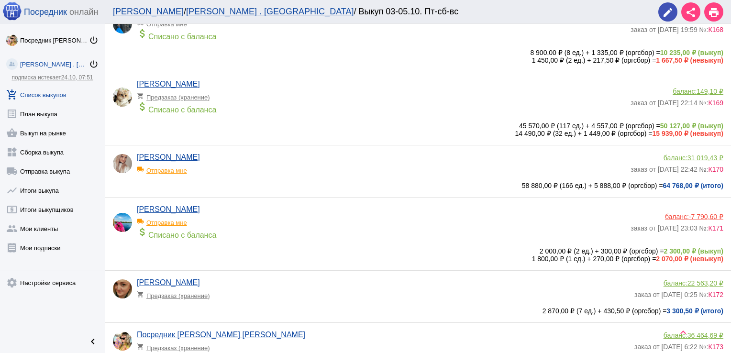
scroll to position [230, 0]
